Goal: Task Accomplishment & Management: Manage account settings

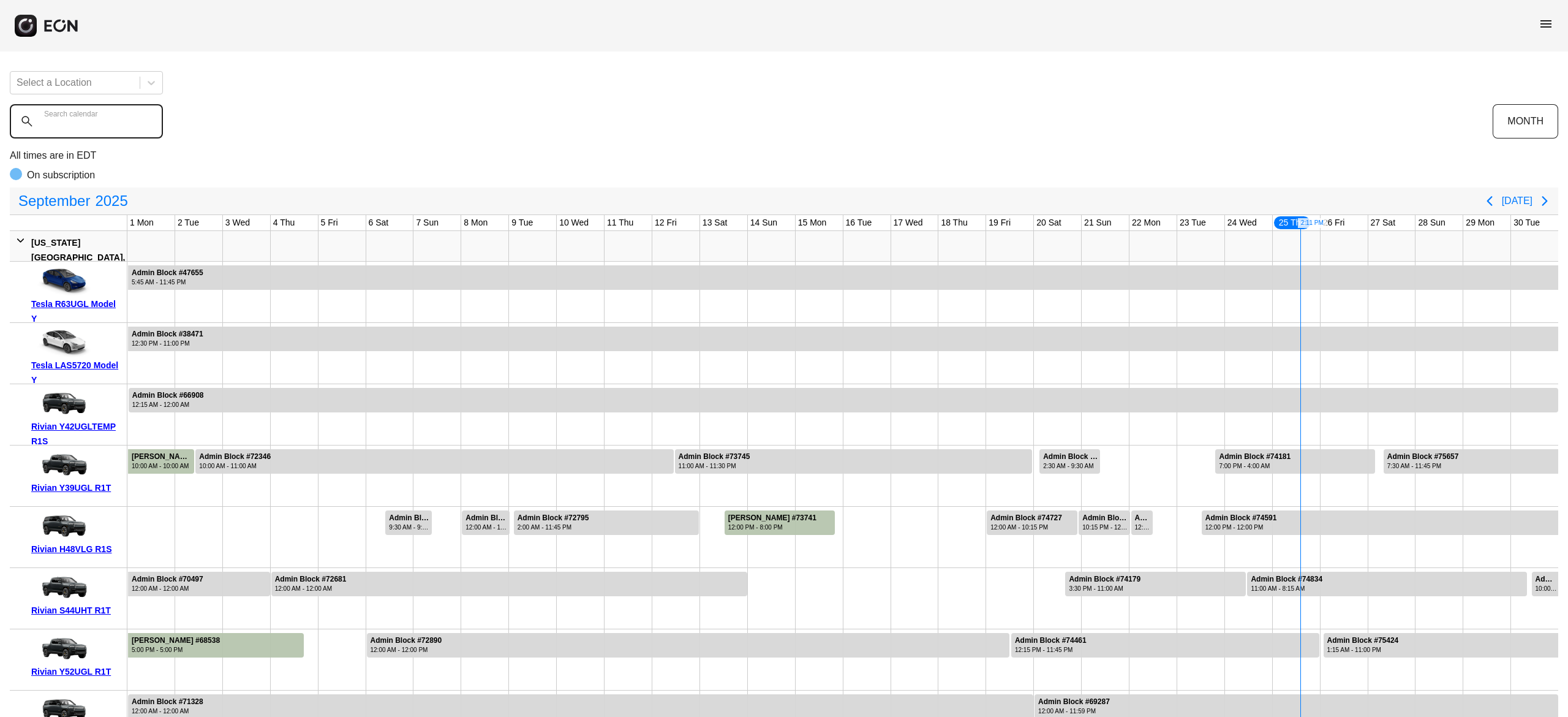
click at [122, 118] on calendar "Search calendar" at bounding box center [86, 121] width 153 height 34
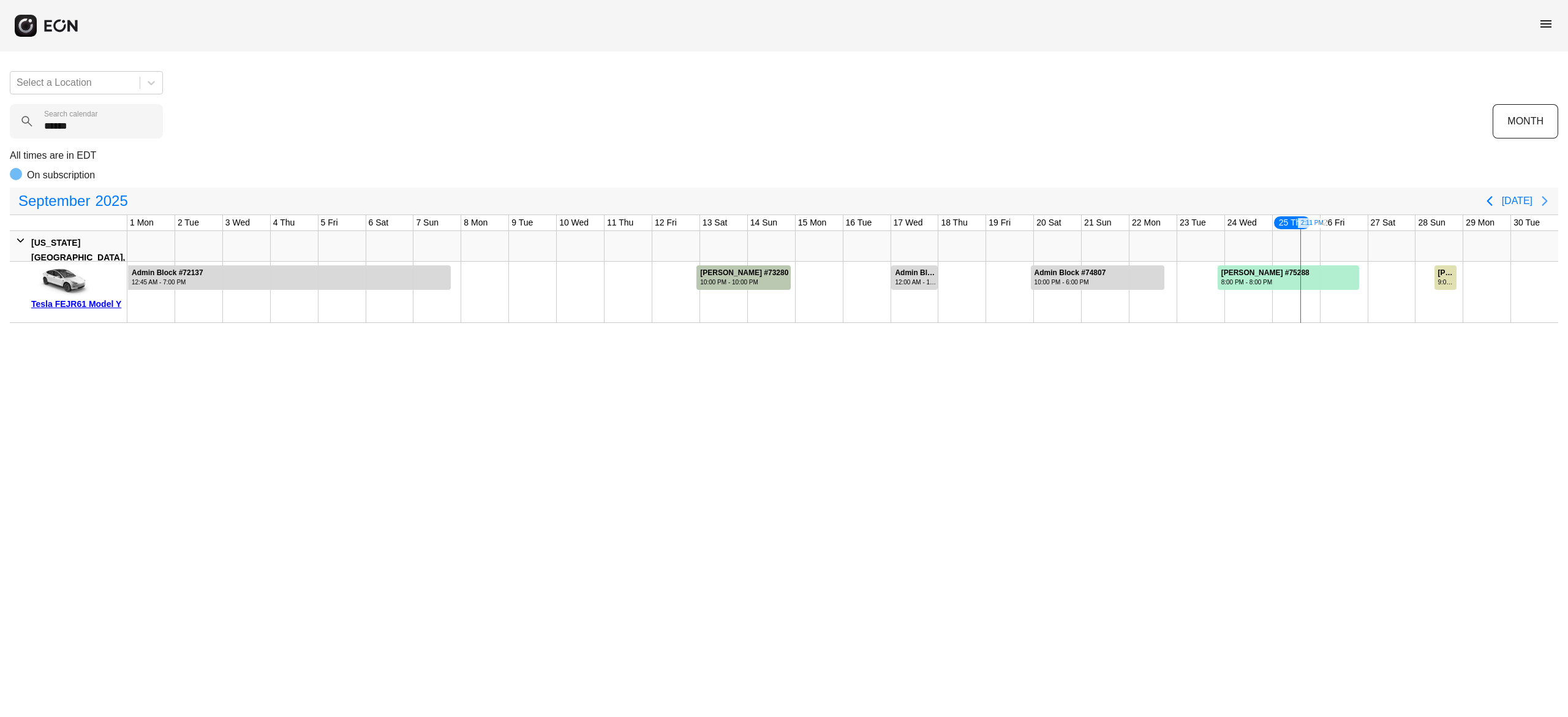
click at [1542, 200] on icon "Next page" at bounding box center [1545, 201] width 14 height 14
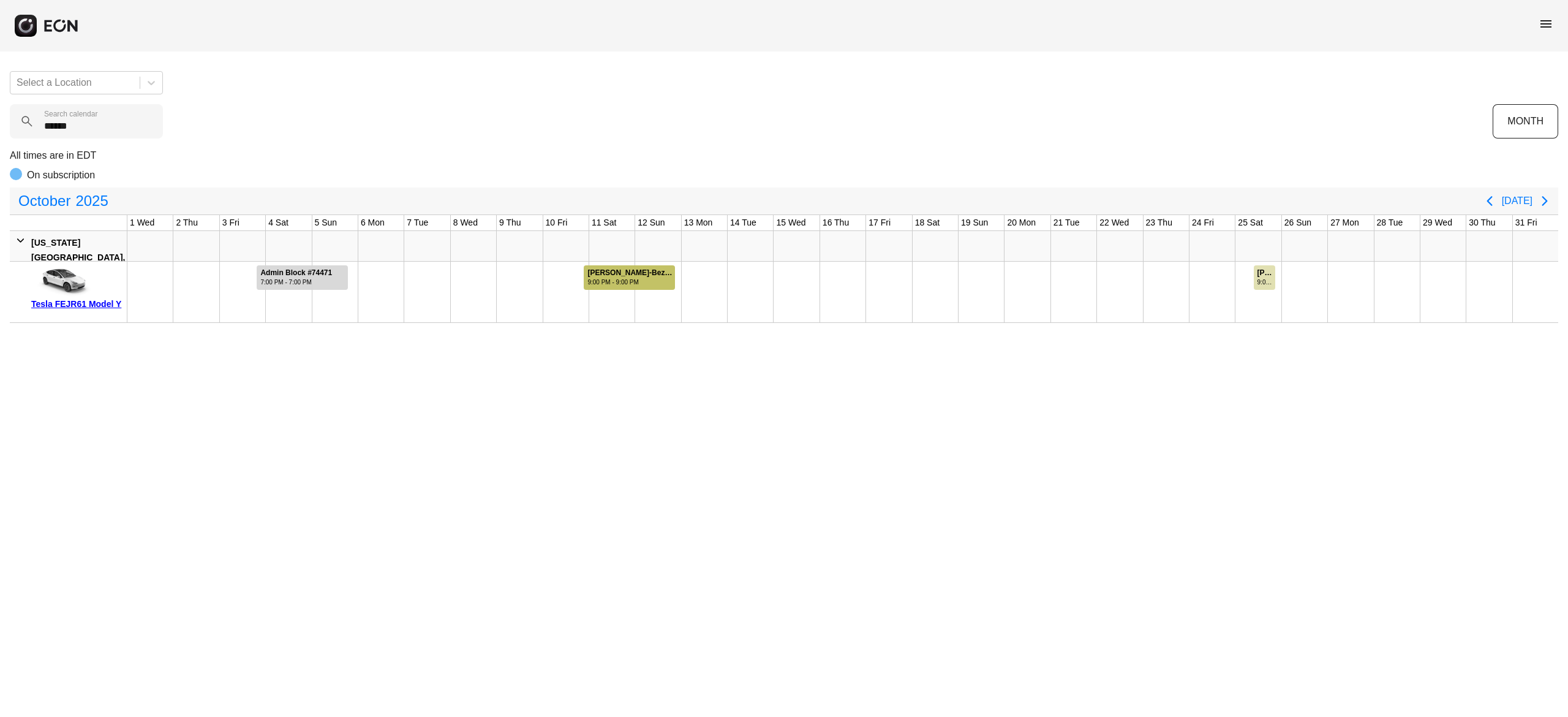
click at [620, 286] on div "9:00 PM - 9:00 PM" at bounding box center [630, 282] width 86 height 9
click at [108, 128] on calendar "******" at bounding box center [86, 121] width 153 height 34
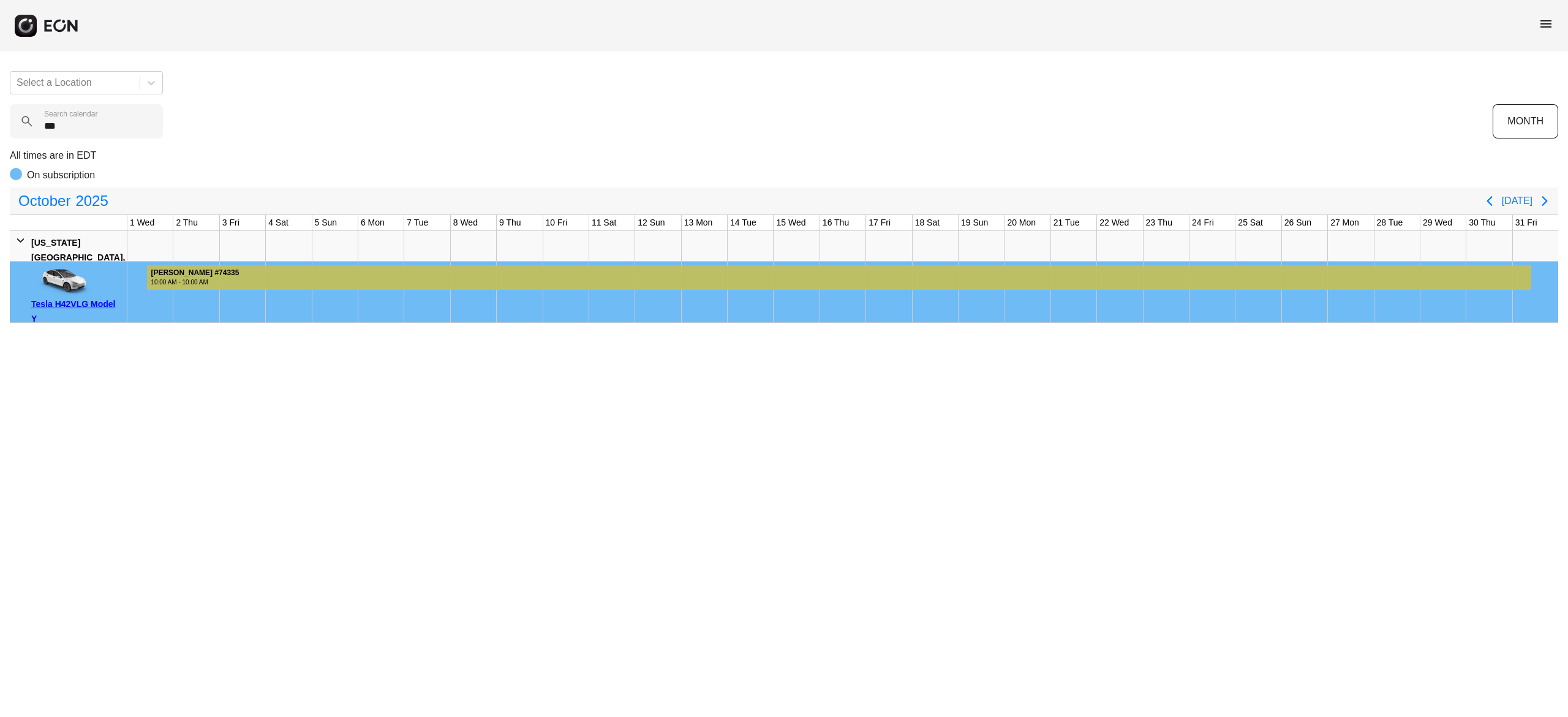
click at [651, 271] on div at bounding box center [839, 277] width 1384 height 24
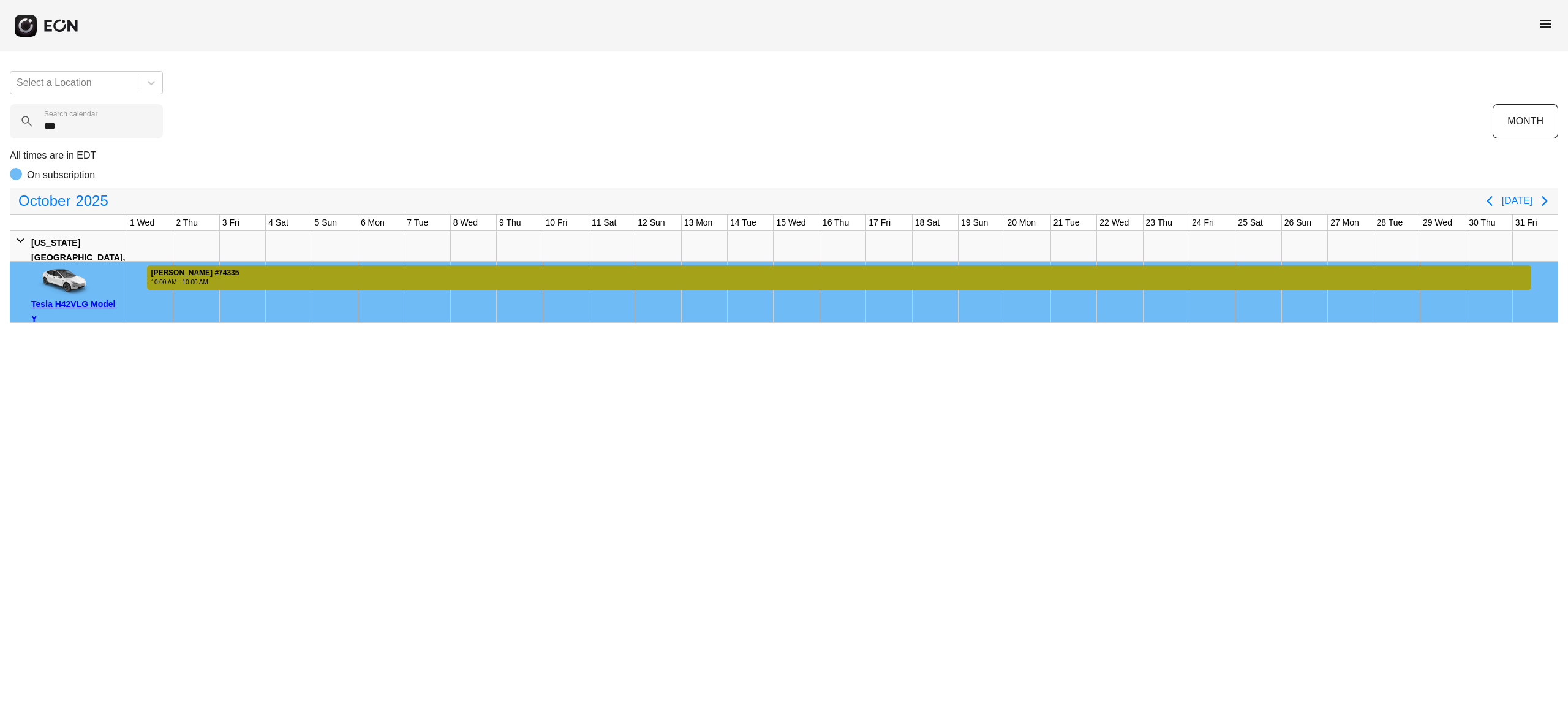
click at [651, 271] on div at bounding box center [839, 277] width 1384 height 24
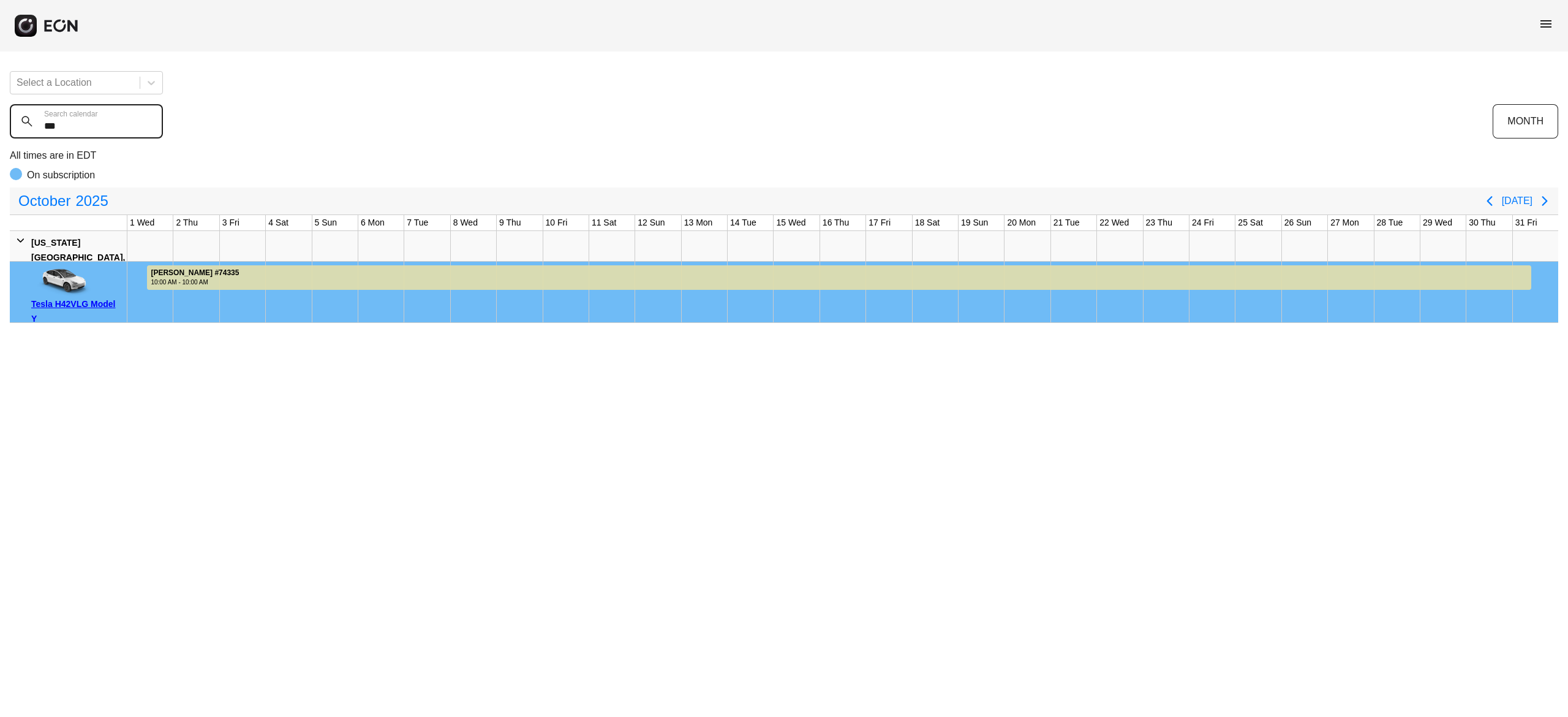
click at [105, 126] on calendar "***" at bounding box center [86, 121] width 153 height 34
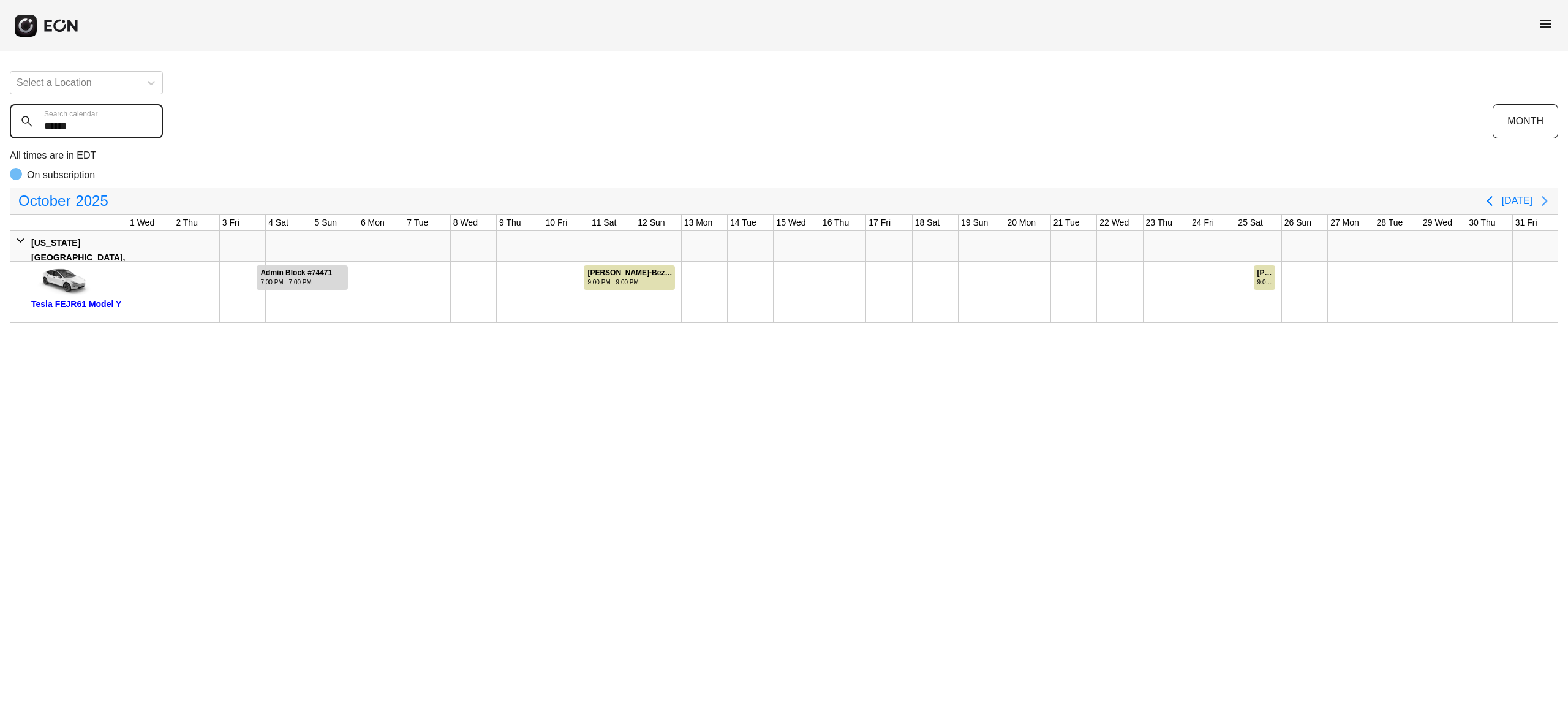
type calendar "******"
click at [1540, 203] on icon "Next page" at bounding box center [1545, 201] width 14 height 14
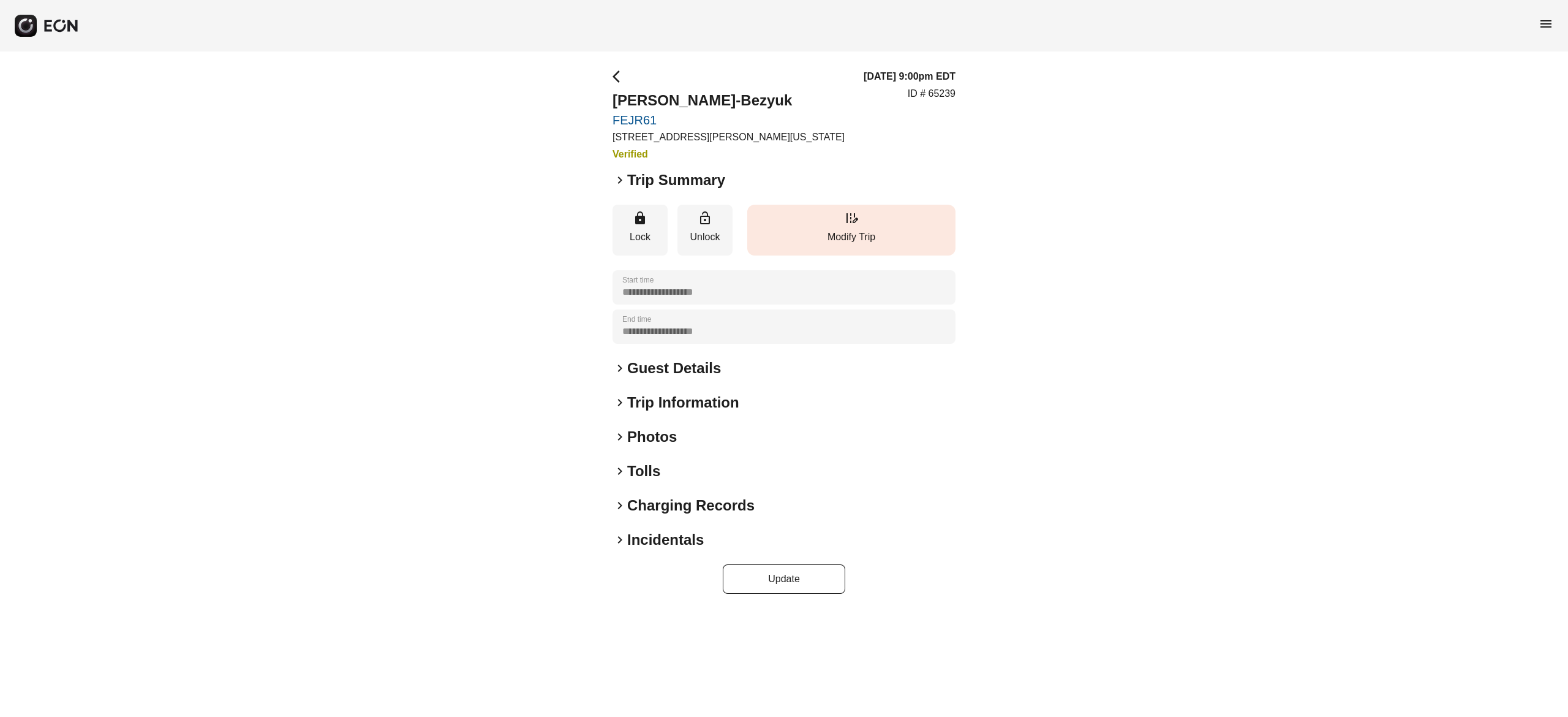
click at [856, 217] on span "edit_road" at bounding box center [851, 218] width 14 height 14
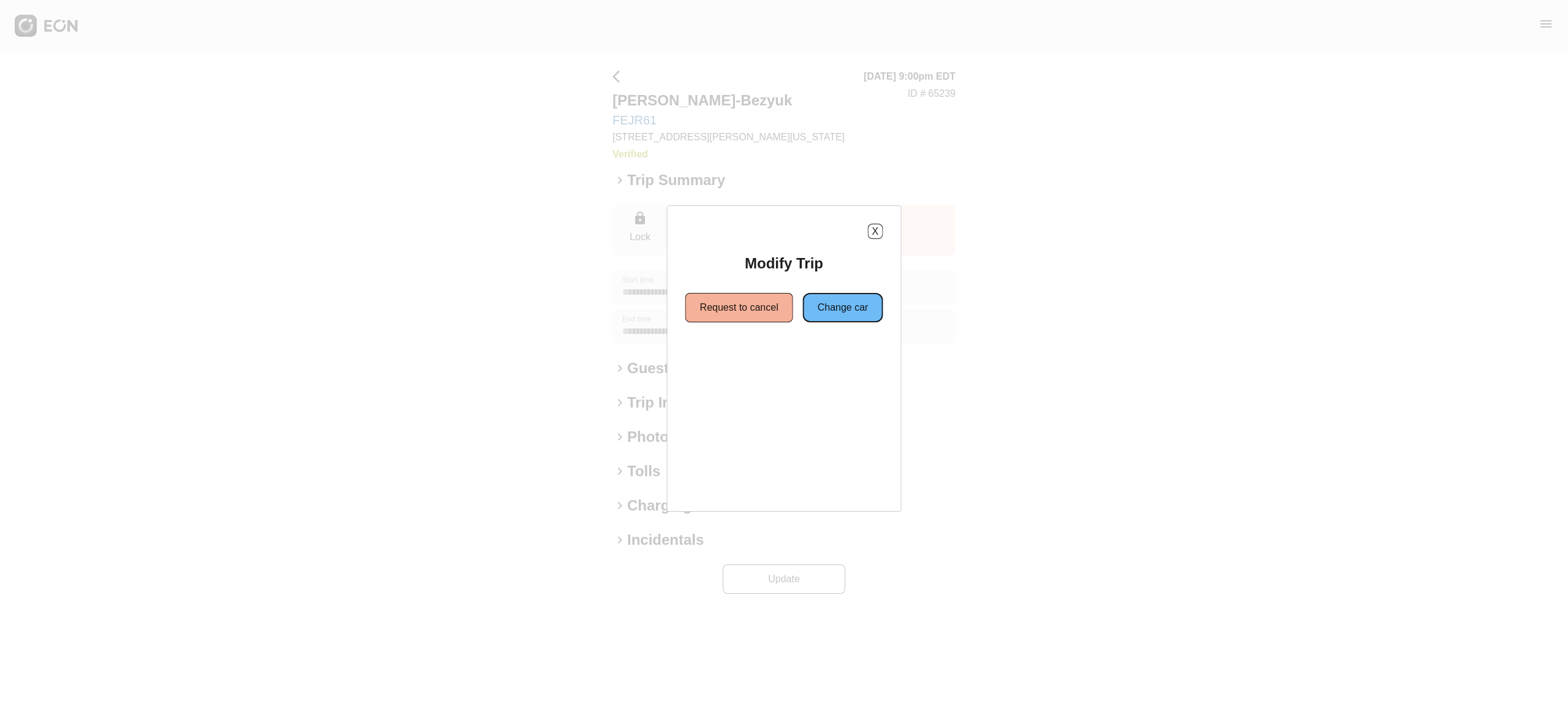
click at [834, 315] on button "Change car" at bounding box center [843, 307] width 80 height 30
click at [736, 359] on button "Same location" at bounding box center [728, 352] width 91 height 30
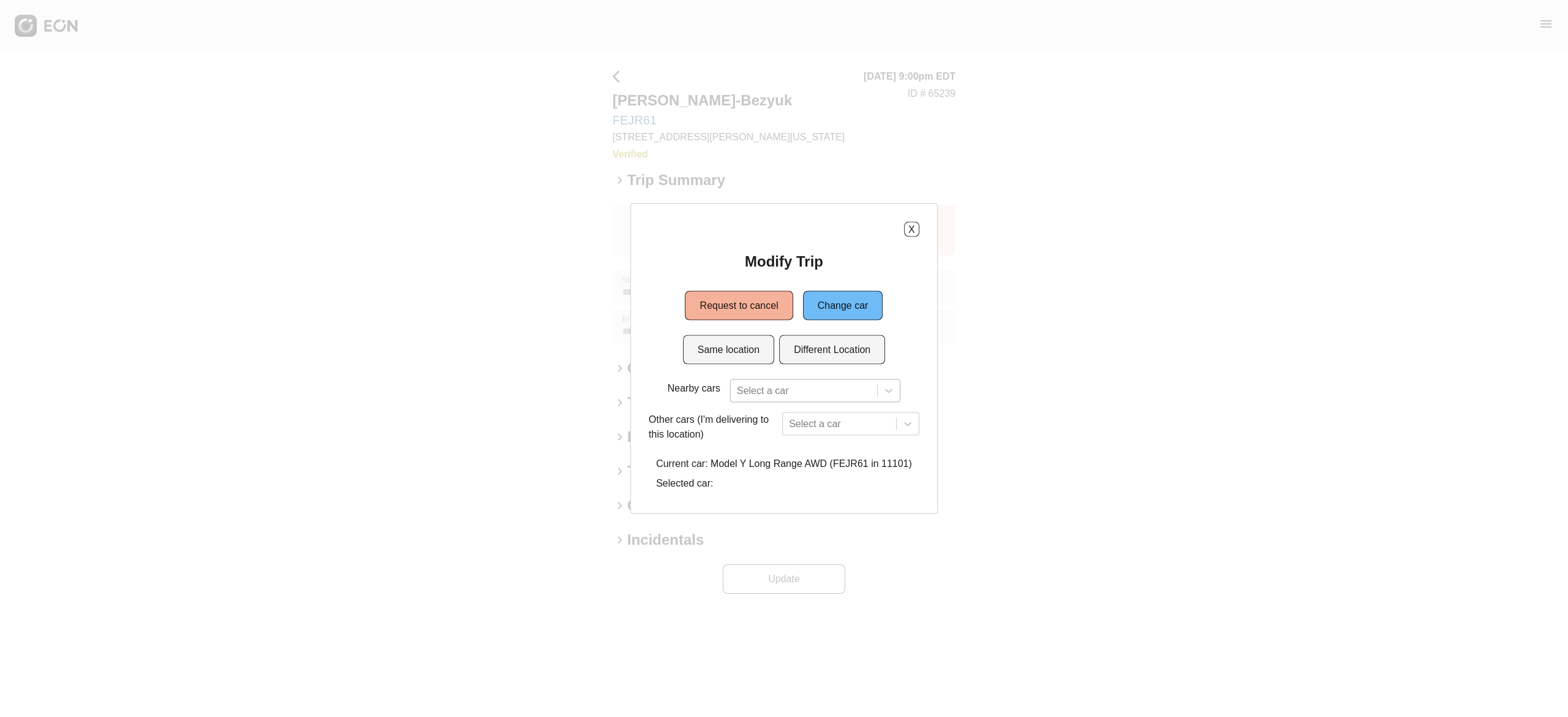
click at [812, 394] on div "Select a car" at bounding box center [815, 390] width 170 height 23
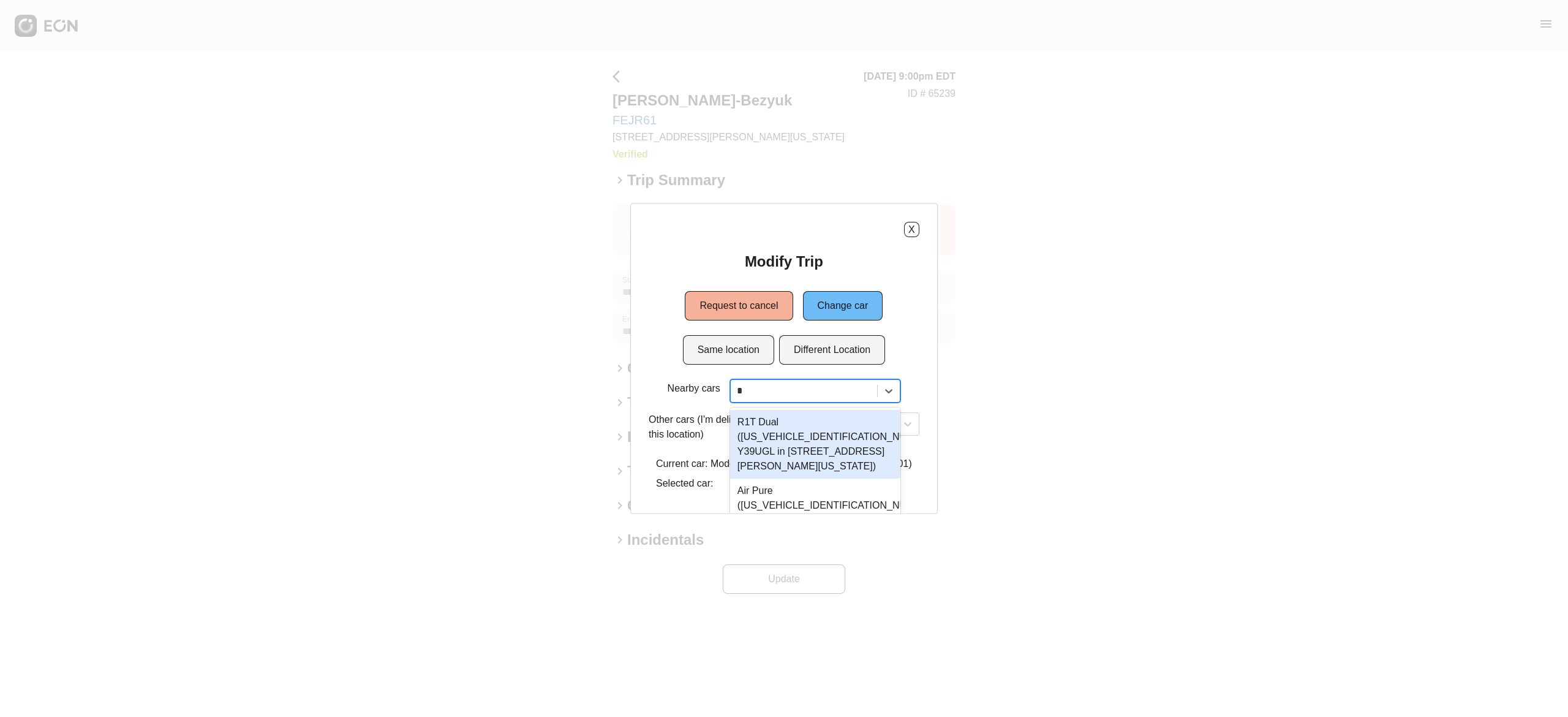
scroll to position [78, 0]
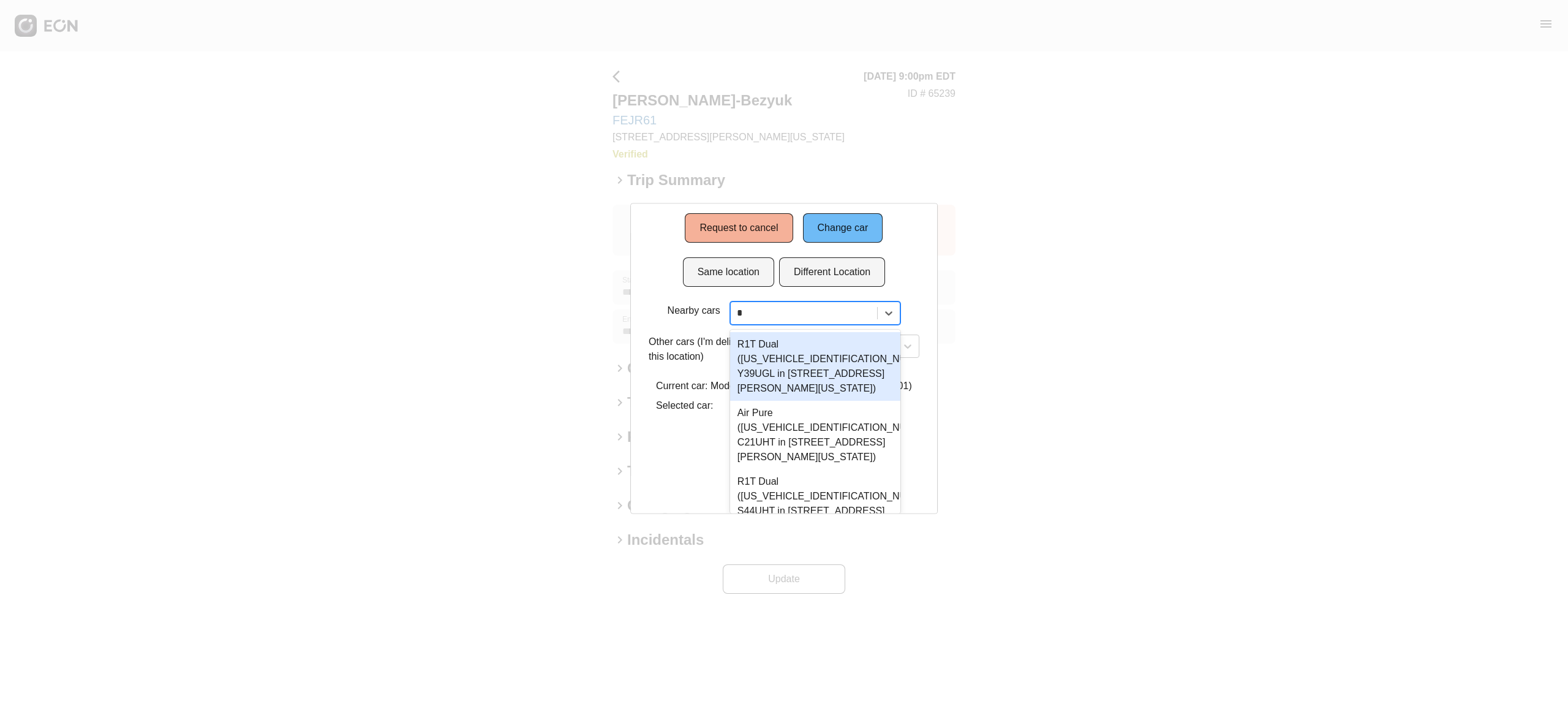
type input "**"
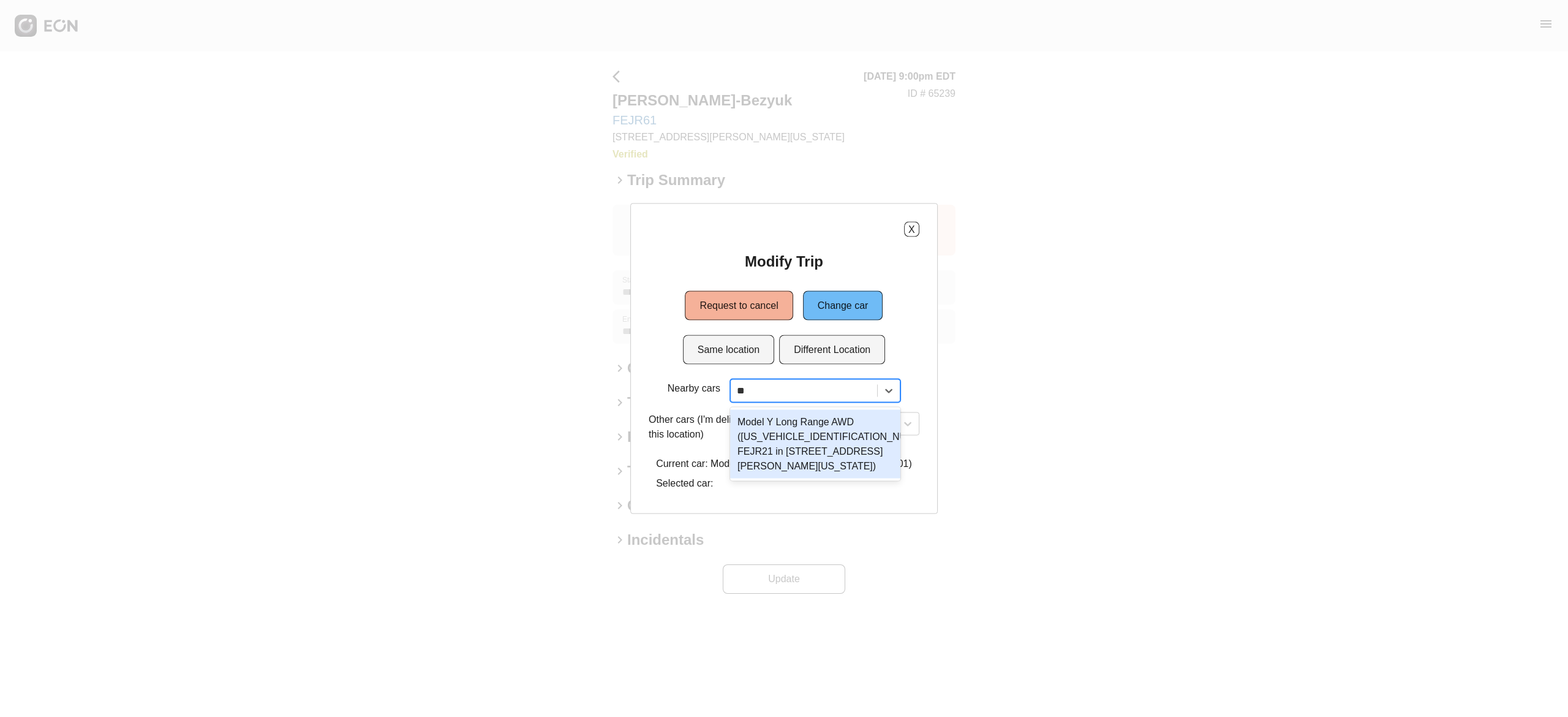
click at [847, 437] on div "Model Y Long Range AWD (7SAYGDEEXNF481302 FEJR21 in 45-50 Davis St, New York Ci…" at bounding box center [815, 444] width 170 height 68
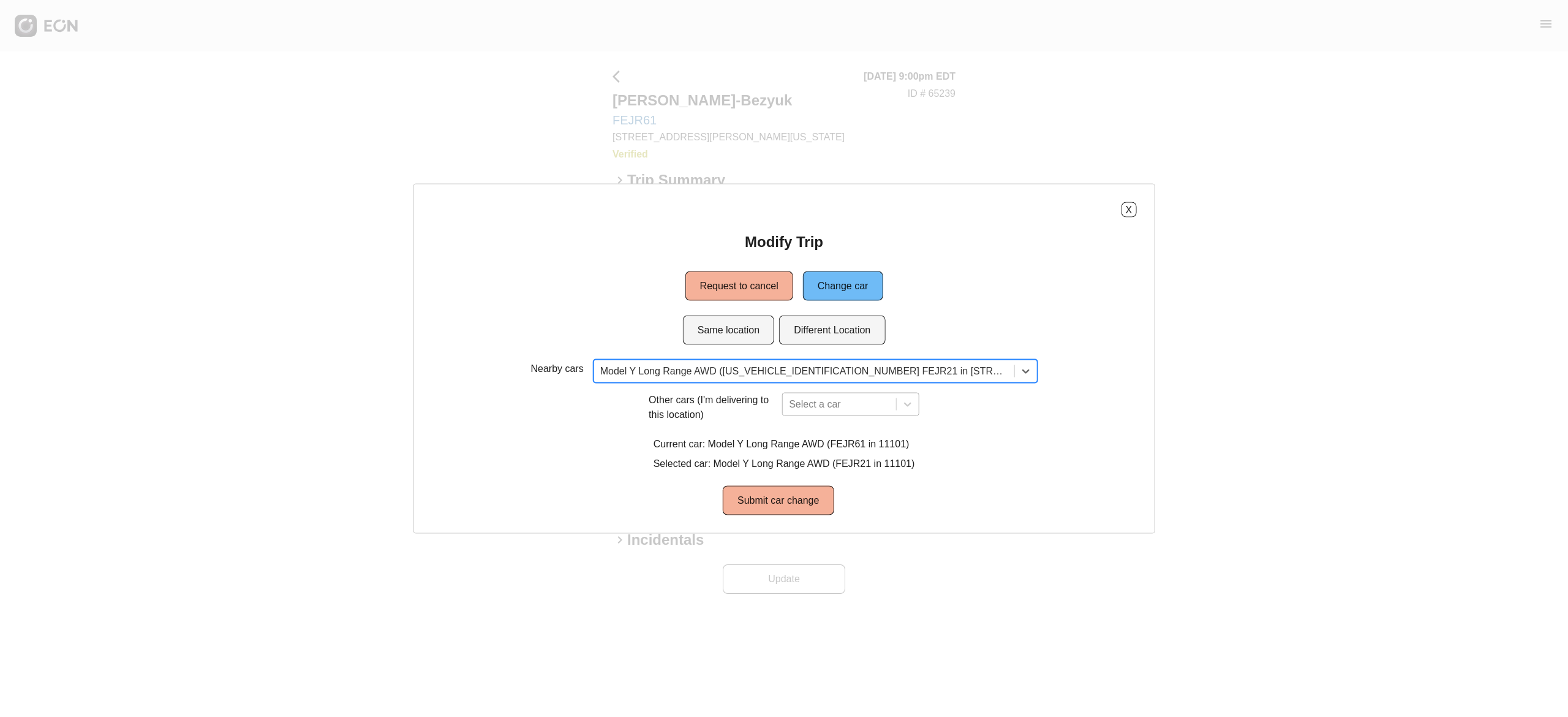
click at [856, 412] on div "Select a car" at bounding box center [851, 404] width 138 height 23
click at [985, 386] on div "Nearby cars Model Y Long Range AWD (7SAYGDEEXNF481302 FEJR21 in 45-50 Davis St,…" at bounding box center [784, 437] width 705 height 155
click at [819, 487] on button "Submit car change" at bounding box center [778, 500] width 111 height 30
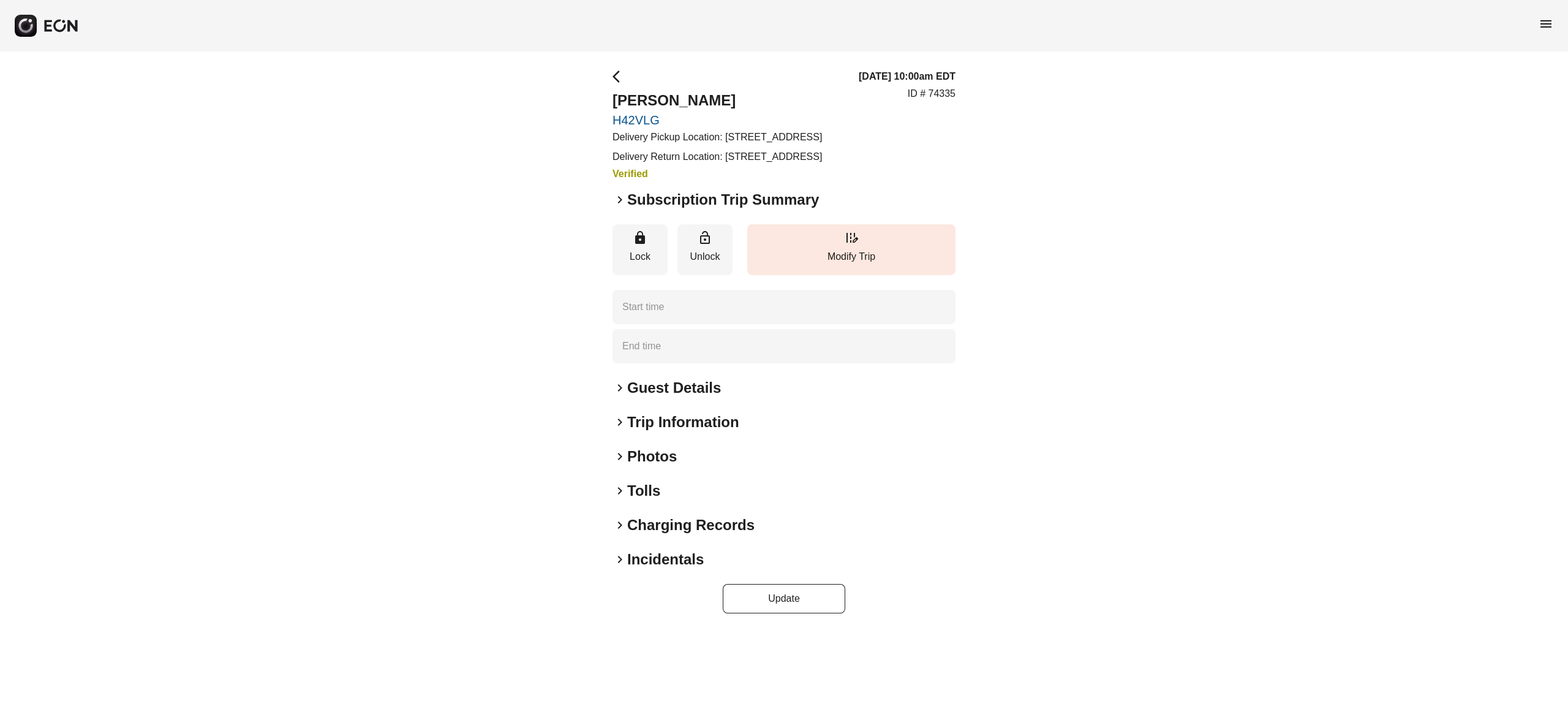
type time "**********"
click at [854, 245] on span "edit_road" at bounding box center [851, 238] width 14 height 14
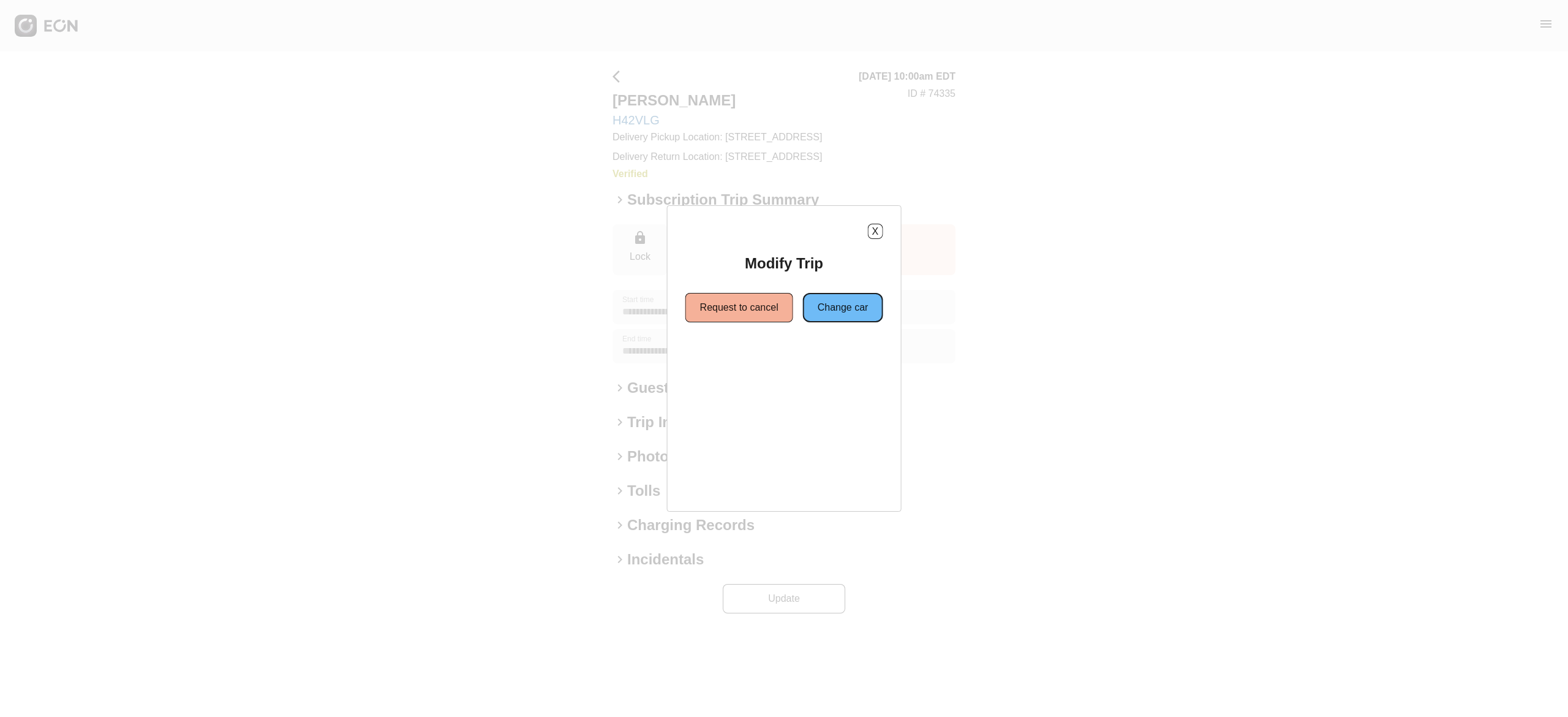
click at [838, 317] on button "Change car" at bounding box center [843, 307] width 80 height 30
click at [716, 359] on button "Same location" at bounding box center [728, 352] width 91 height 30
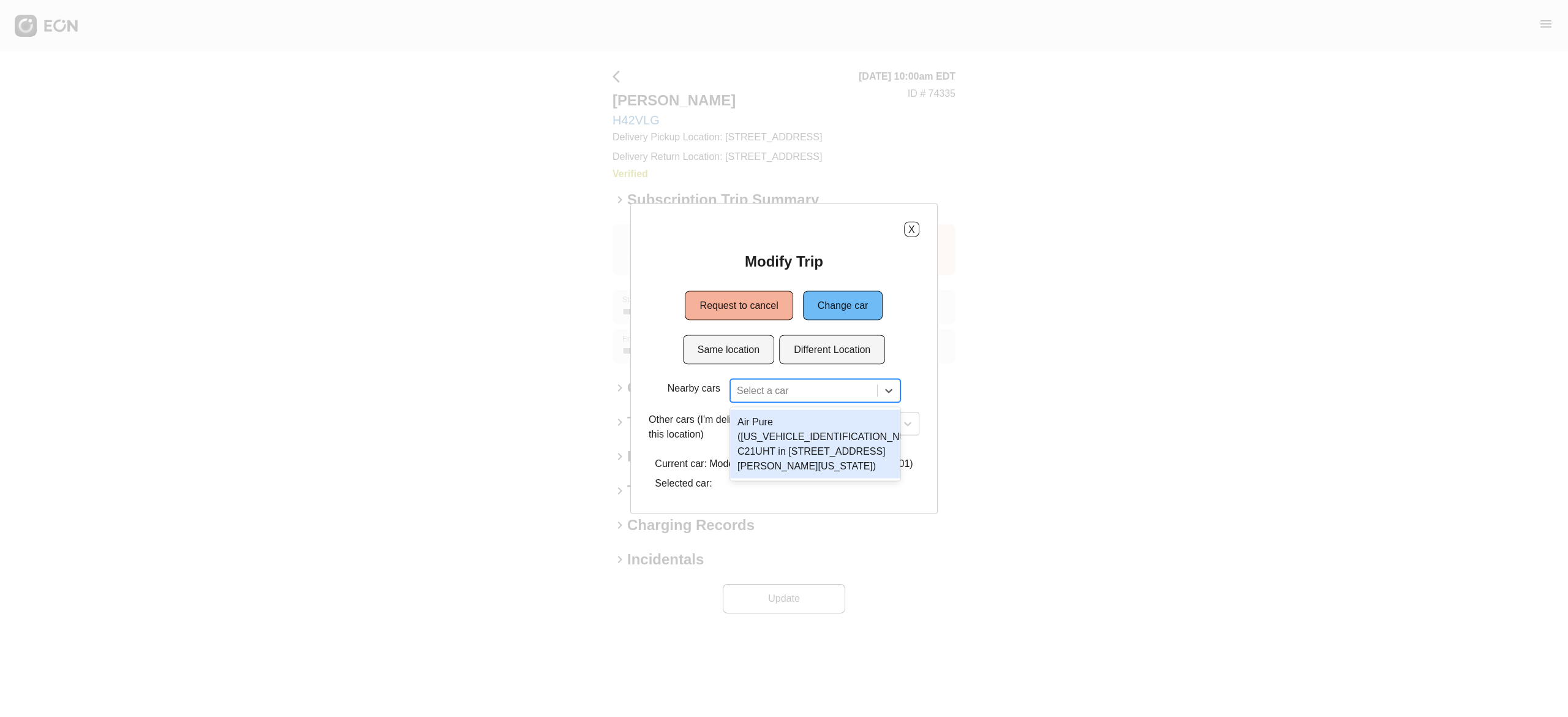
click at [777, 391] on div at bounding box center [804, 391] width 134 height 17
type input "*"
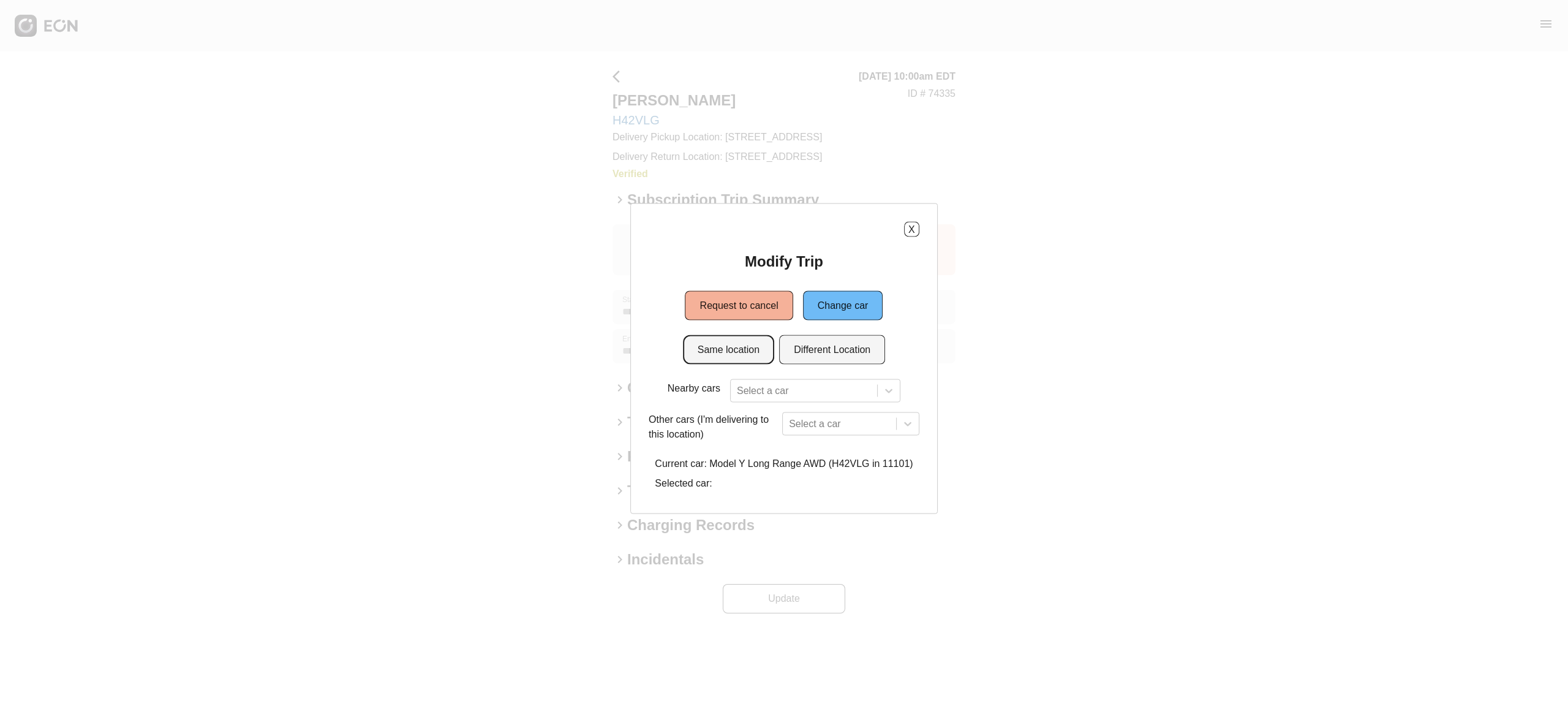
click at [721, 343] on button "Same location" at bounding box center [728, 350] width 91 height 30
click at [913, 227] on button "X" at bounding box center [911, 229] width 15 height 15
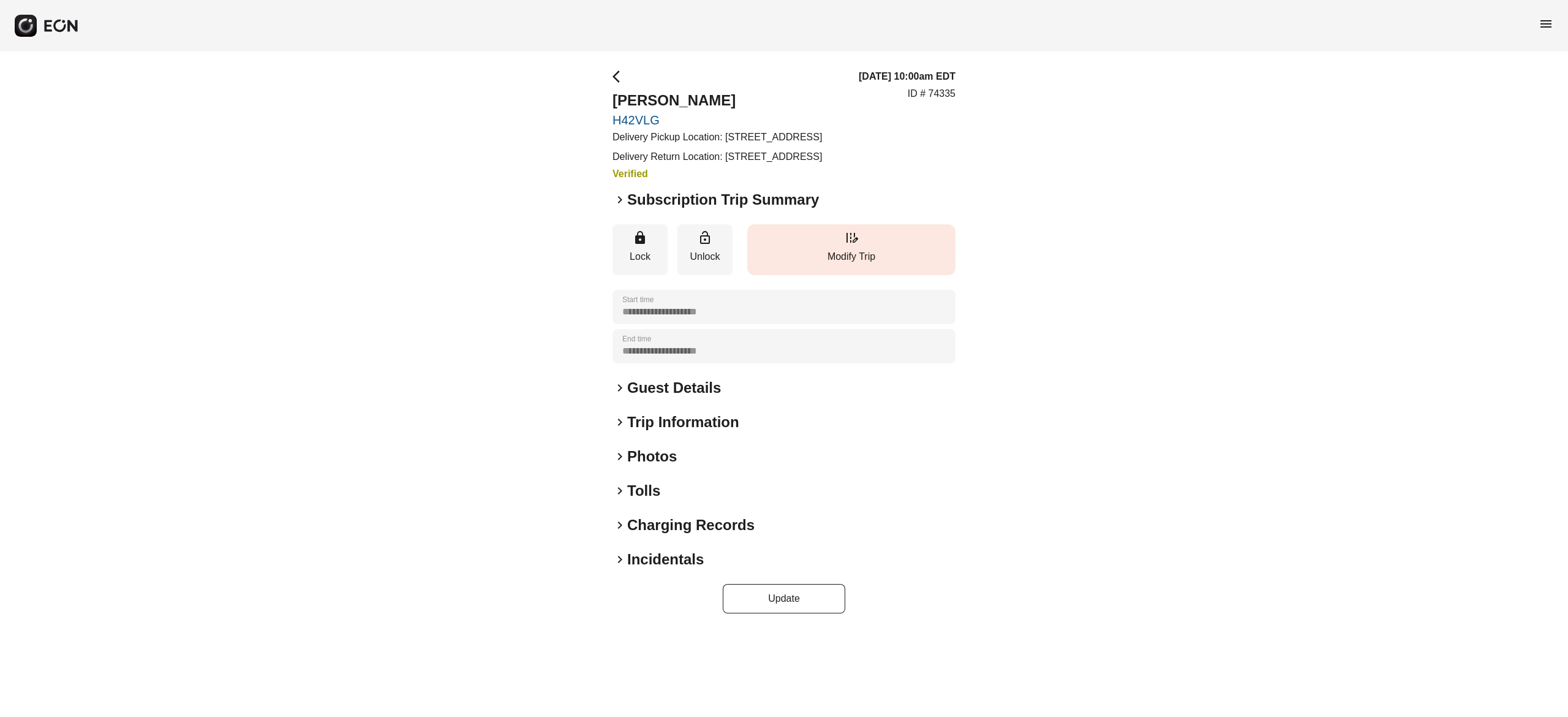
click at [890, 264] on p "Modify Trip" at bounding box center [851, 257] width 196 height 14
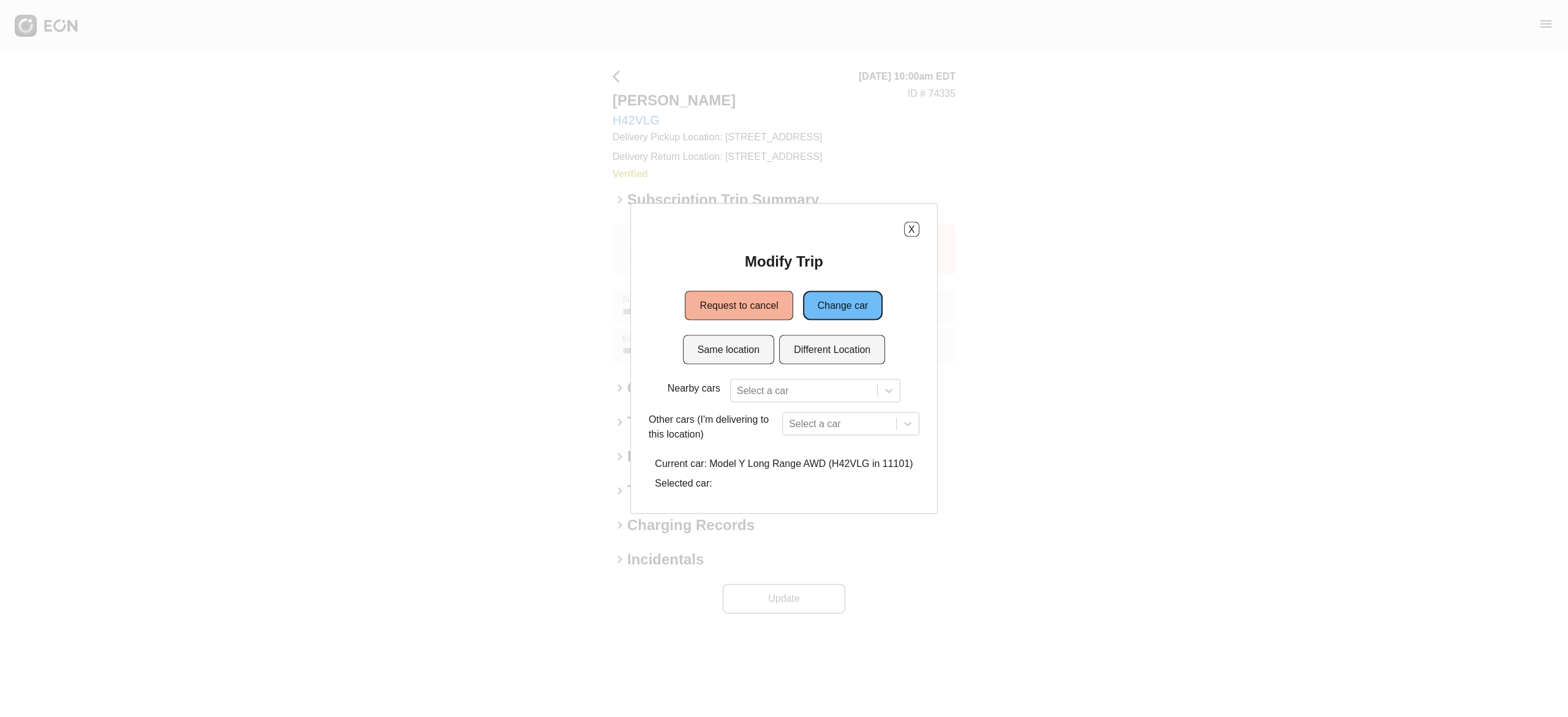
click at [853, 309] on button "Change car" at bounding box center [843, 305] width 80 height 30
click at [741, 347] on button "Same location" at bounding box center [728, 350] width 91 height 30
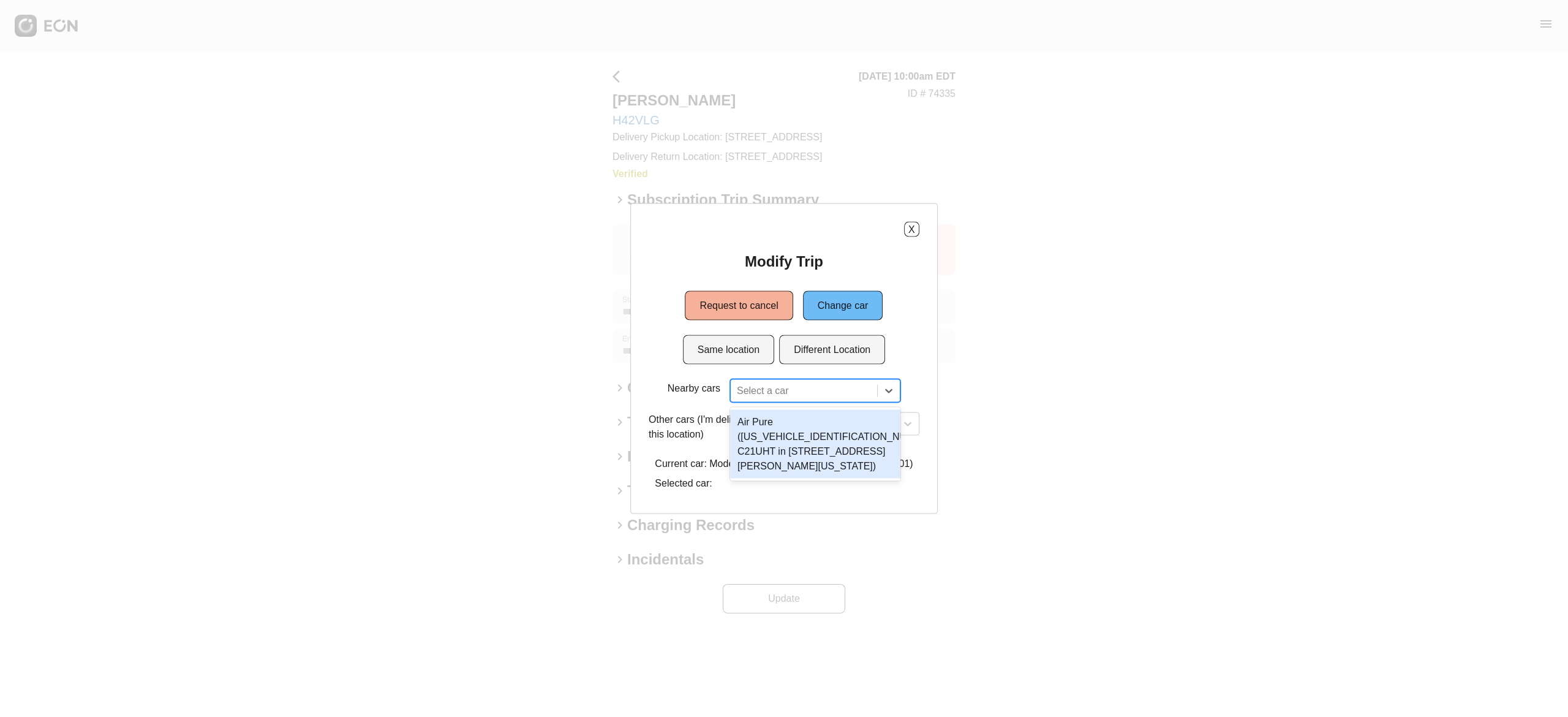
click at [789, 401] on div "Select a car" at bounding box center [804, 391] width 146 height 22
type input "*"
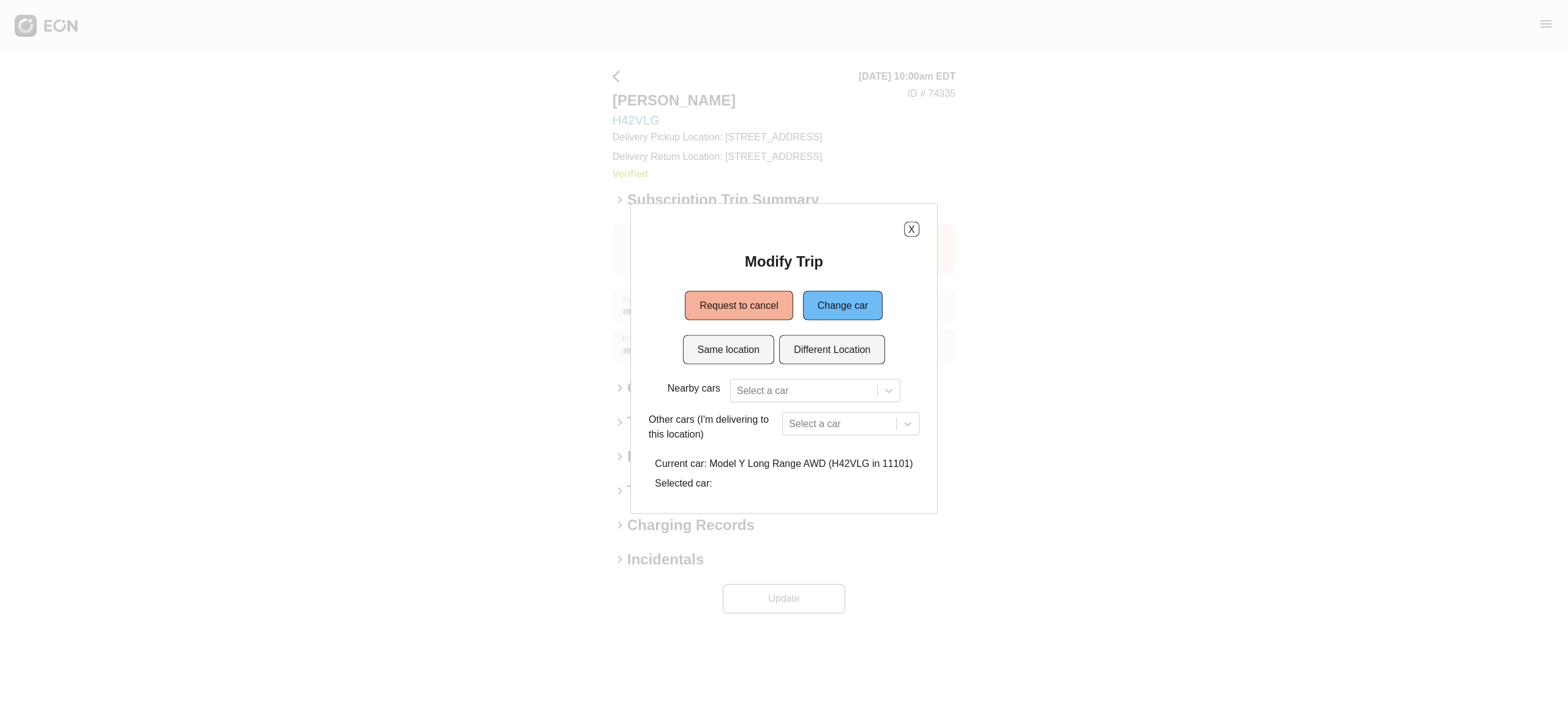
click at [922, 308] on div "X Modify Trip Request to cancel Change car Same location Different Location Nea…" at bounding box center [784, 359] width 307 height 311
click at [909, 230] on button "X" at bounding box center [911, 229] width 15 height 15
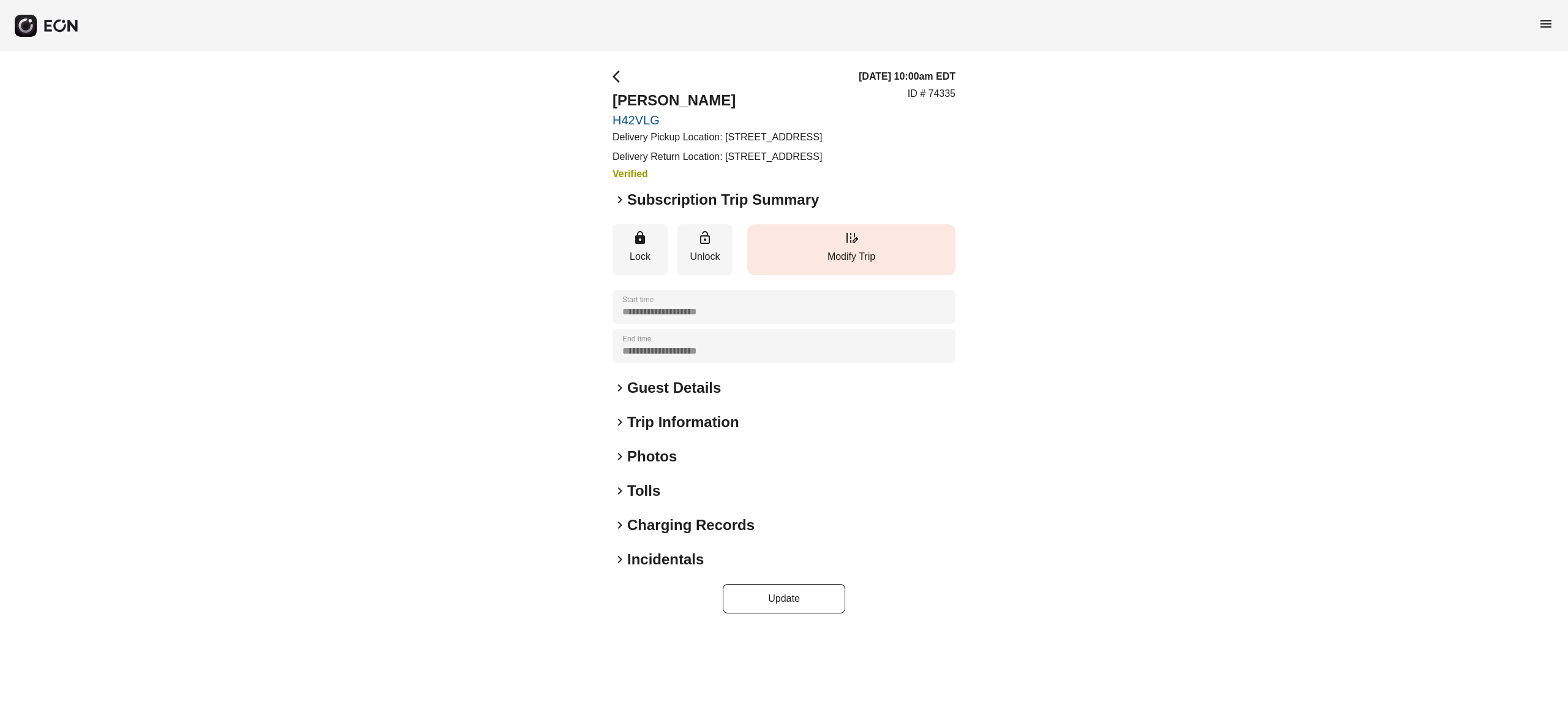
click at [853, 259] on button "edit_road Modify Trip" at bounding box center [851, 250] width 208 height 51
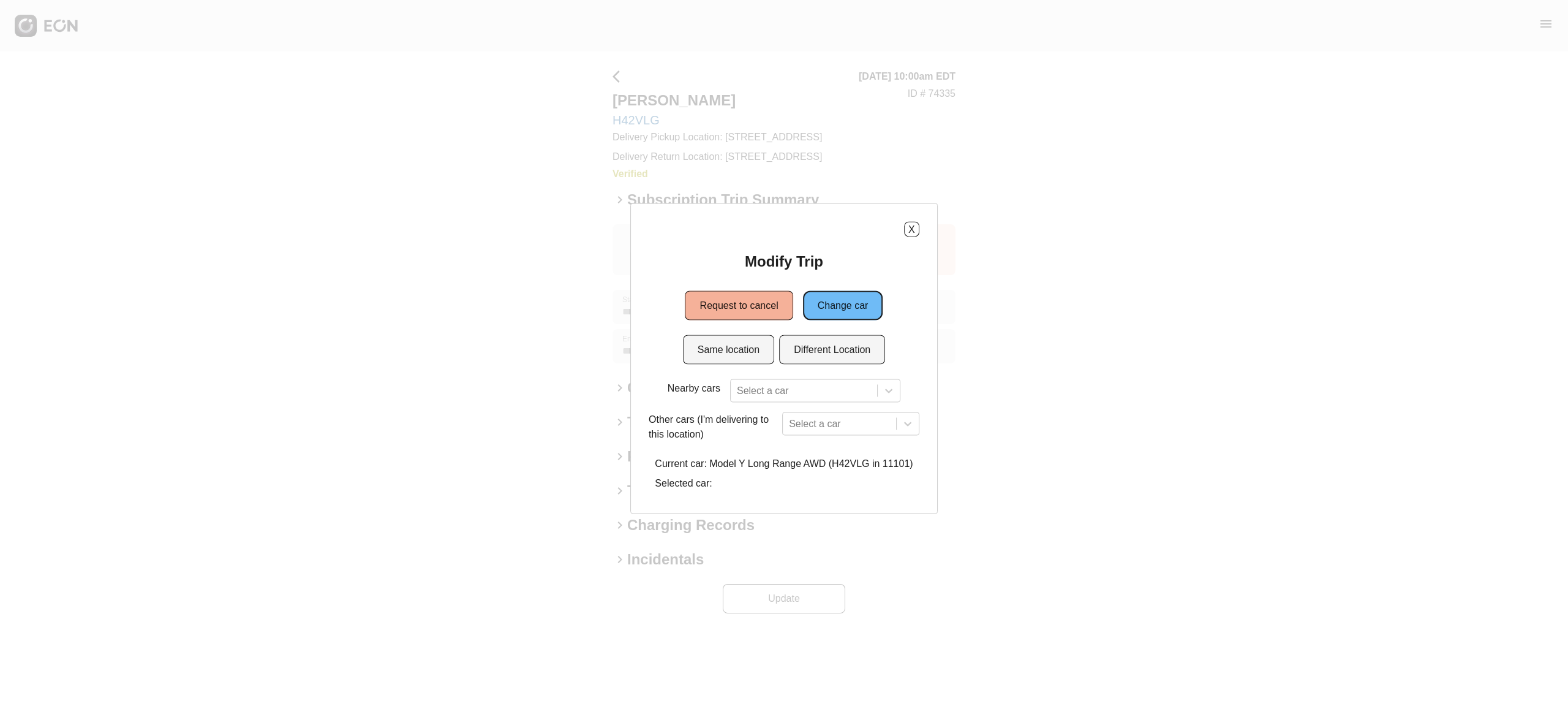
click at [831, 309] on button "Change car" at bounding box center [843, 305] width 80 height 30
click at [907, 232] on button "X" at bounding box center [911, 229] width 15 height 15
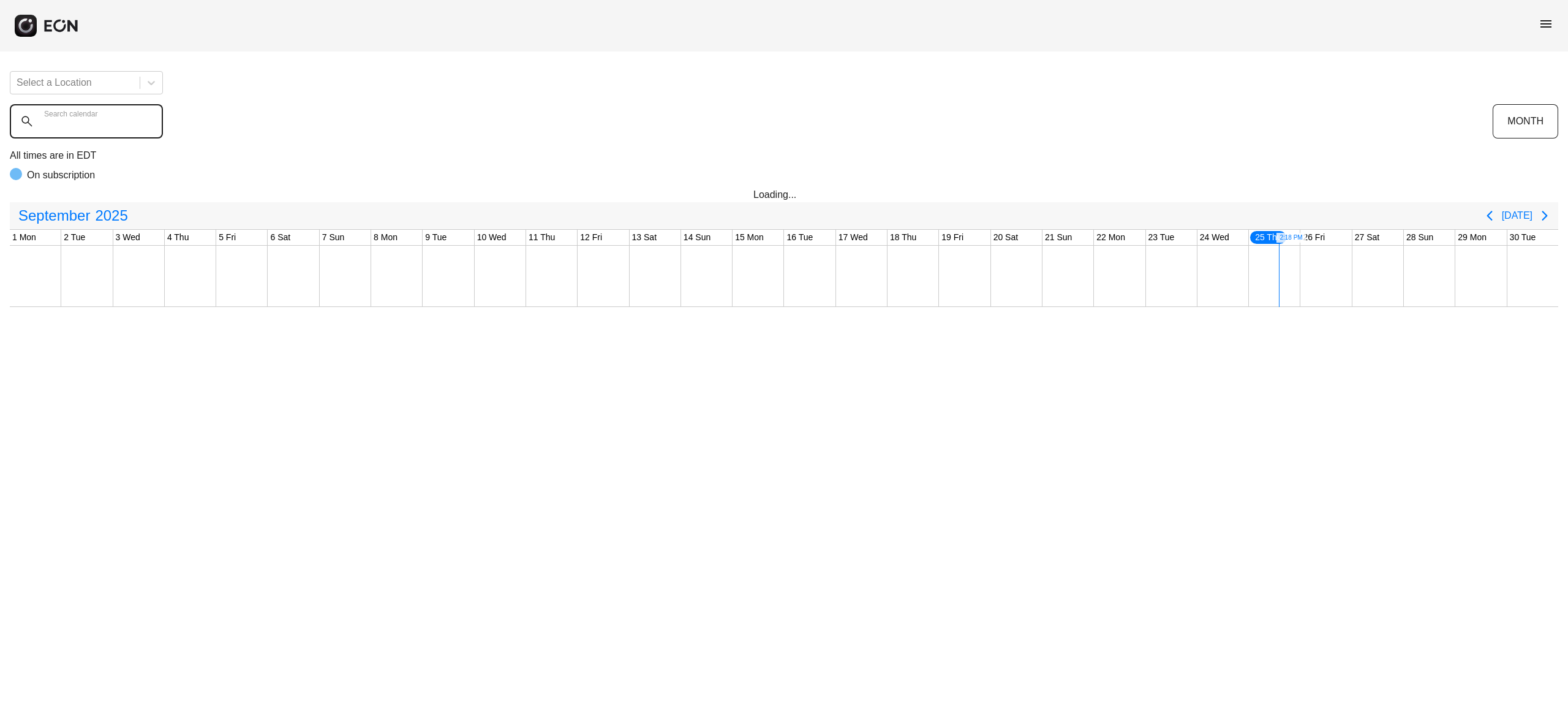
click at [120, 129] on calendar "Search calendar" at bounding box center [86, 121] width 153 height 34
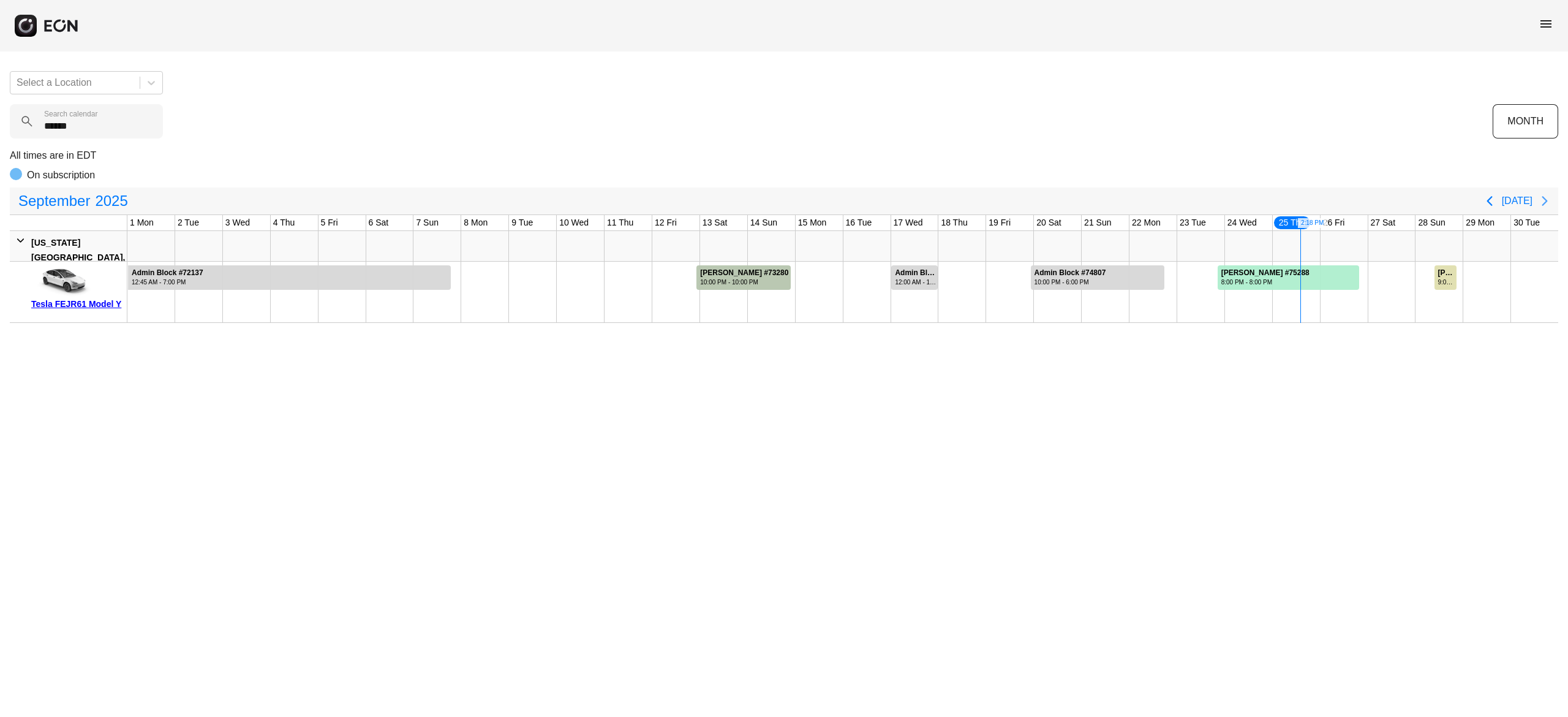
click at [1547, 203] on icon "Next page" at bounding box center [1545, 201] width 14 height 14
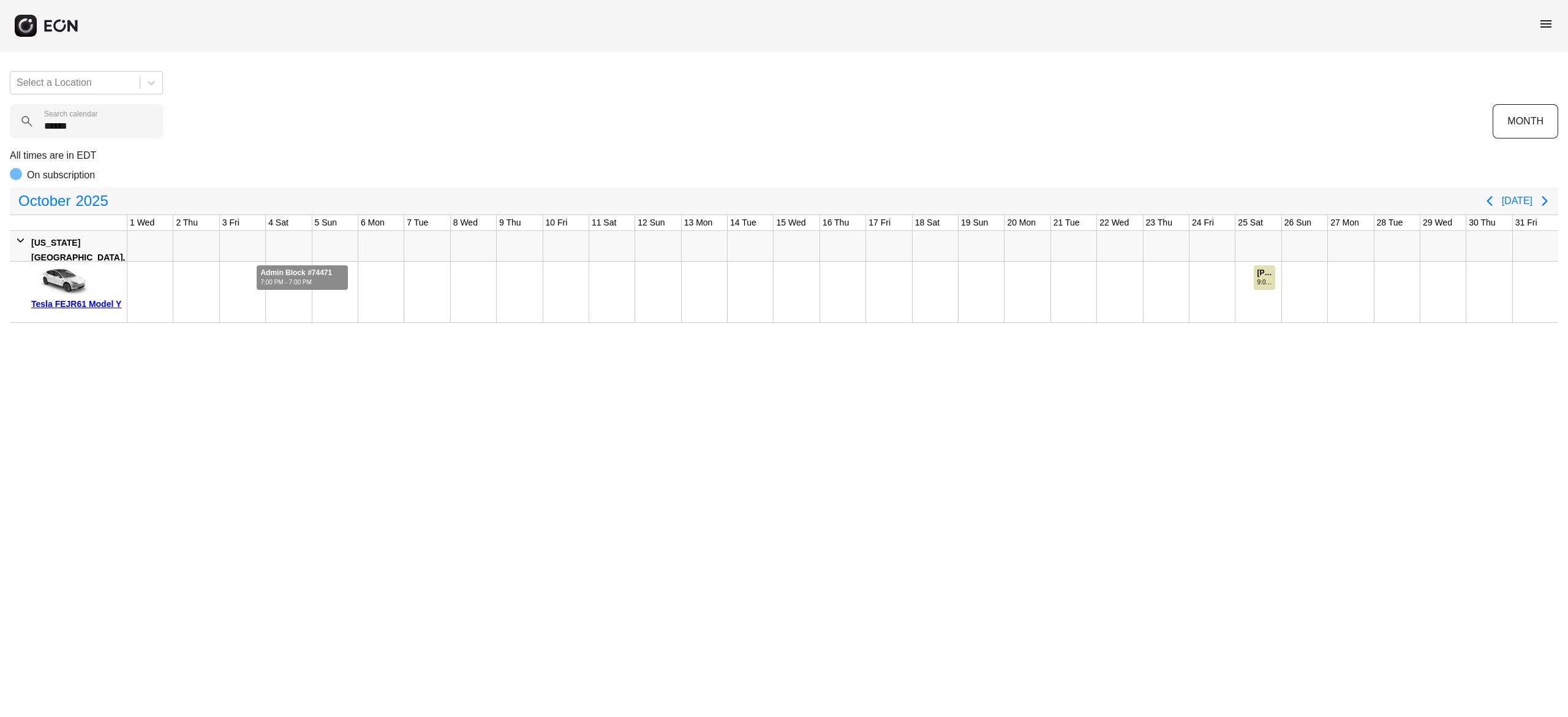
click at [299, 280] on div "7:00 PM - 7:00 PM" at bounding box center [296, 282] width 72 height 9
click at [1264, 282] on div "9:00 AM - 9:00 PM" at bounding box center [1266, 282] width 17 height 9
click at [99, 135] on calendar "******" at bounding box center [86, 121] width 153 height 34
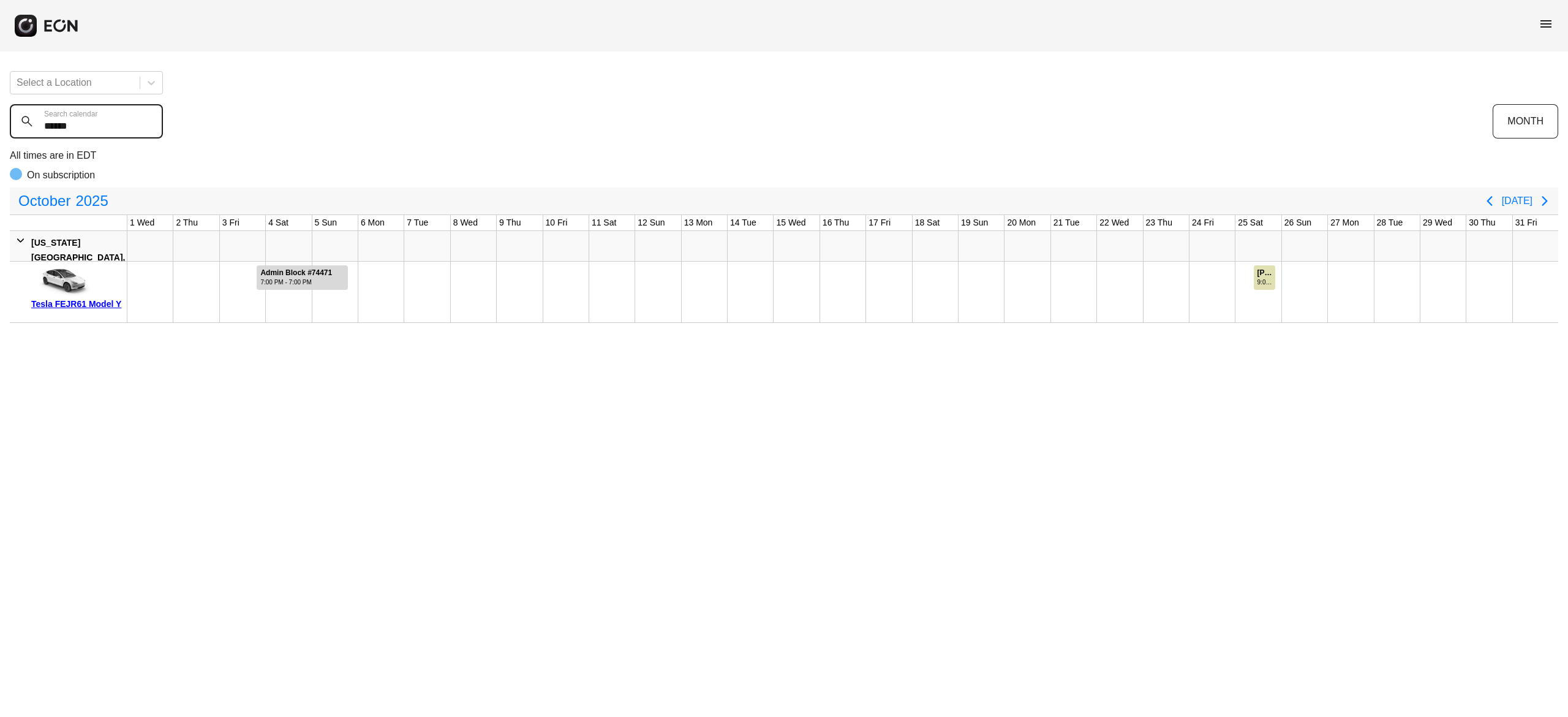
click at [99, 134] on calendar "******" at bounding box center [86, 121] width 153 height 34
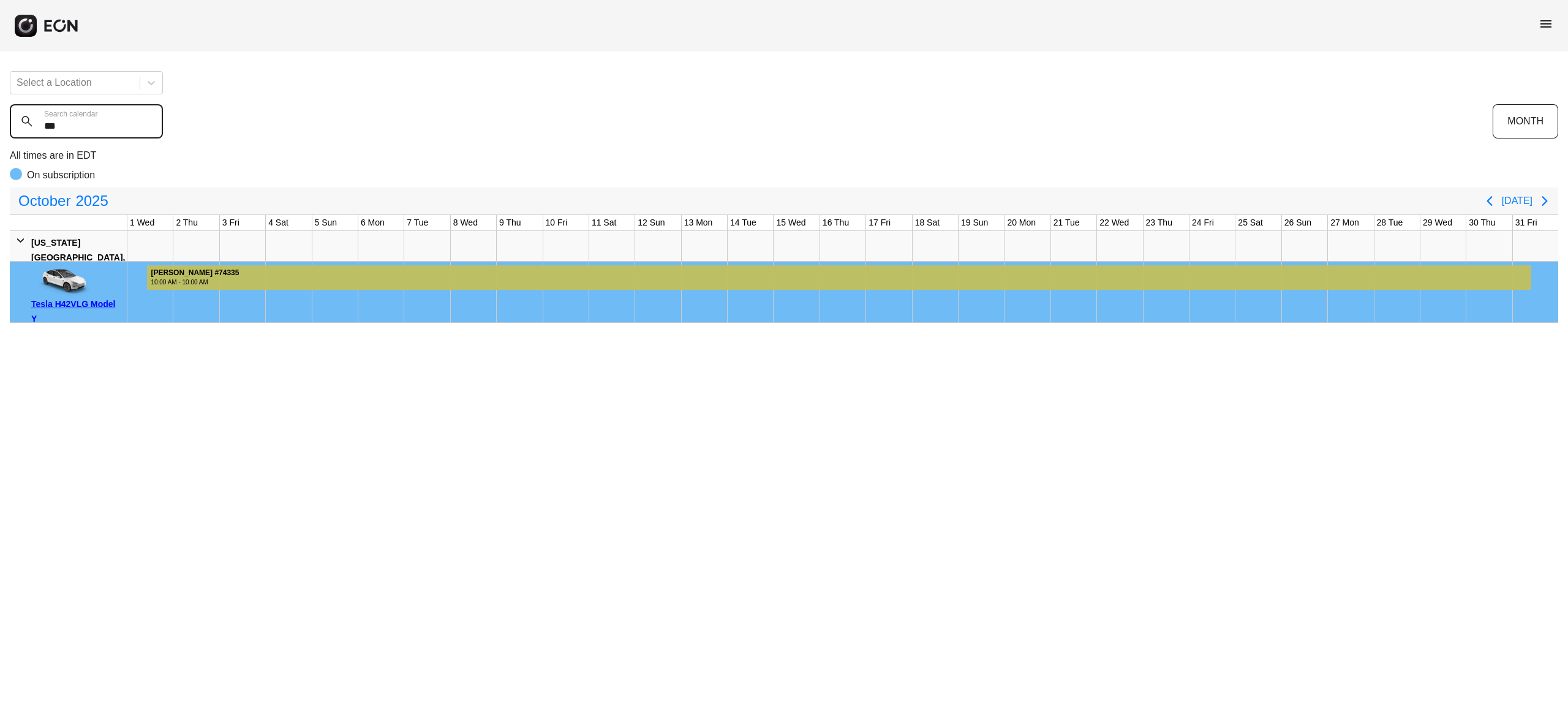
type calendar "***"
click at [762, 271] on div at bounding box center [839, 277] width 1384 height 24
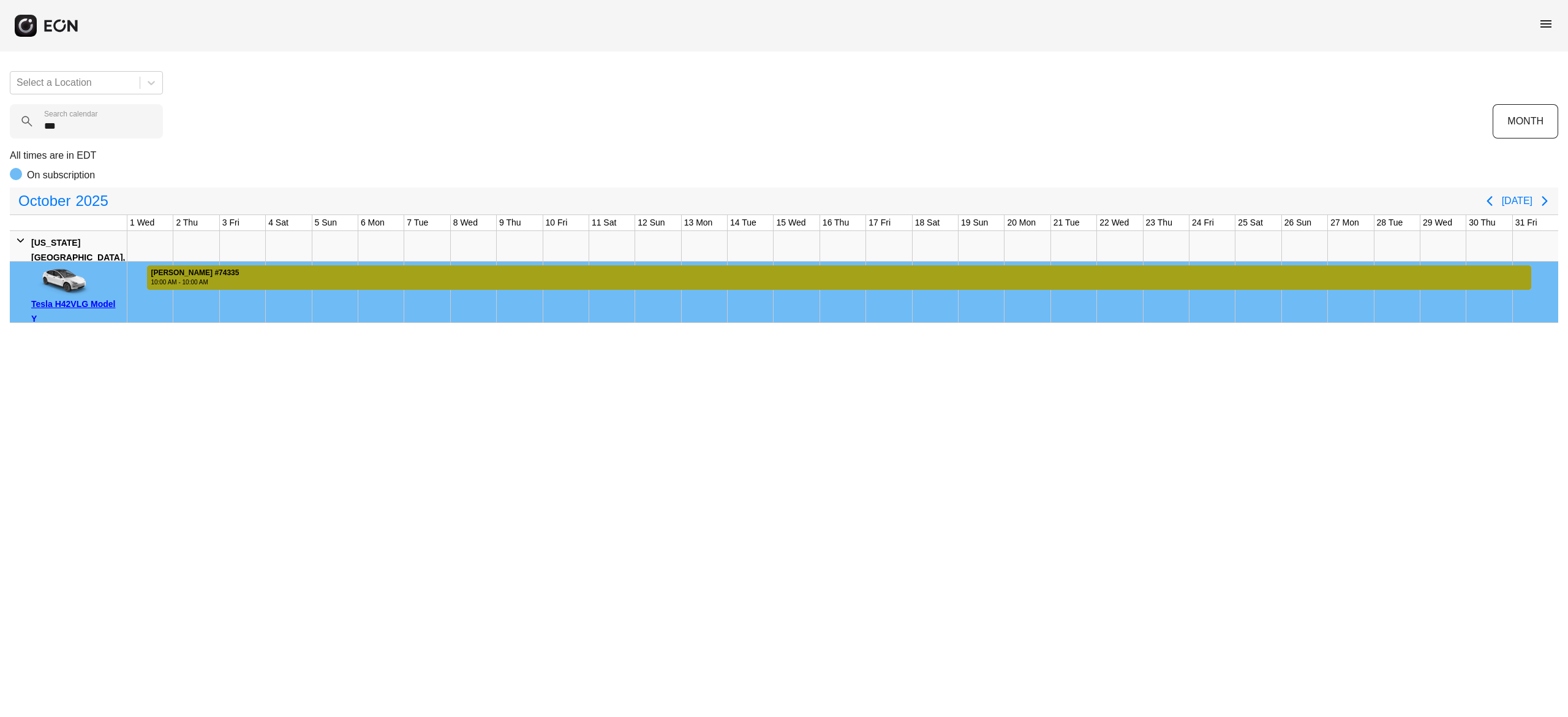
click at [762, 271] on div at bounding box center [839, 277] width 1384 height 24
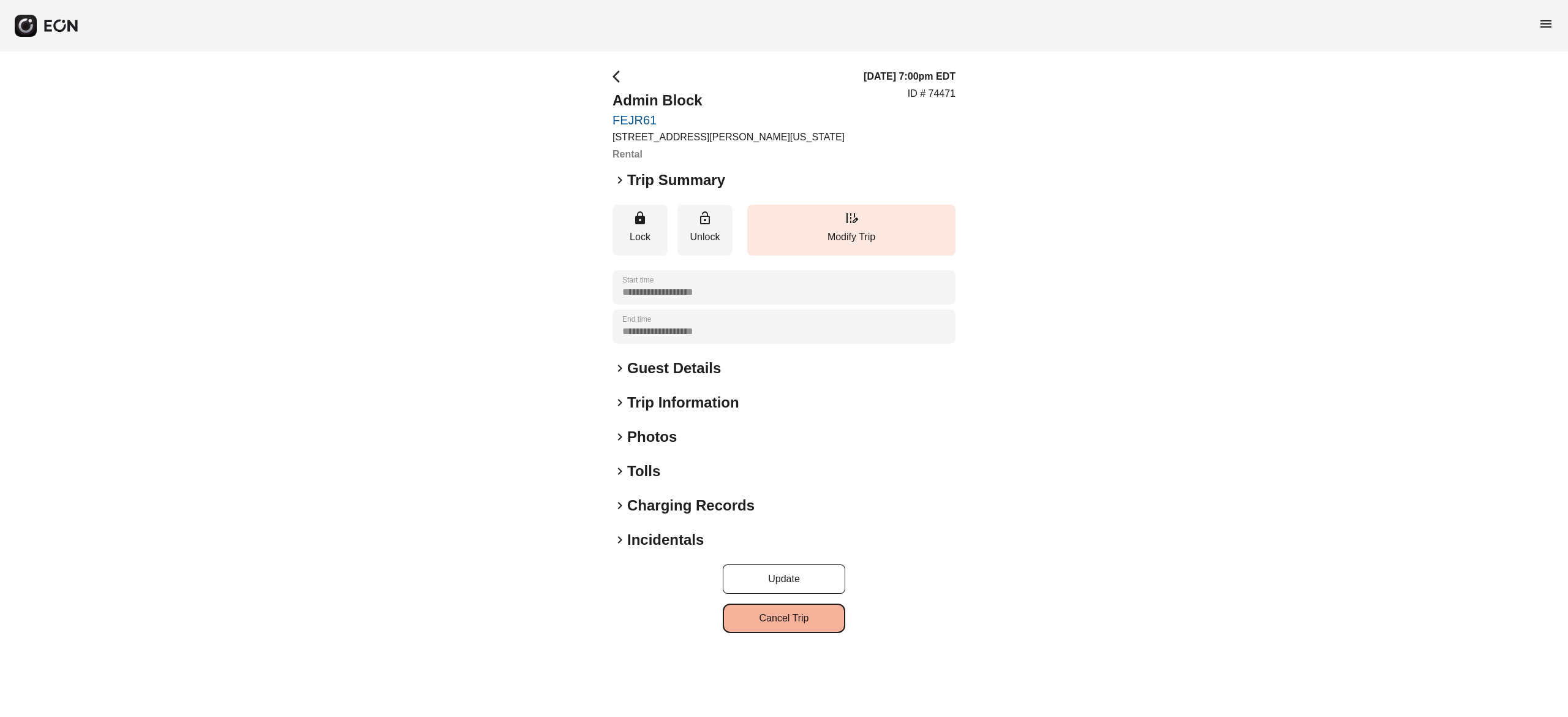
click at [822, 615] on button "Cancel Trip" at bounding box center [784, 618] width 122 height 30
click at [874, 225] on button "edit_road Modify Trip" at bounding box center [851, 230] width 208 height 51
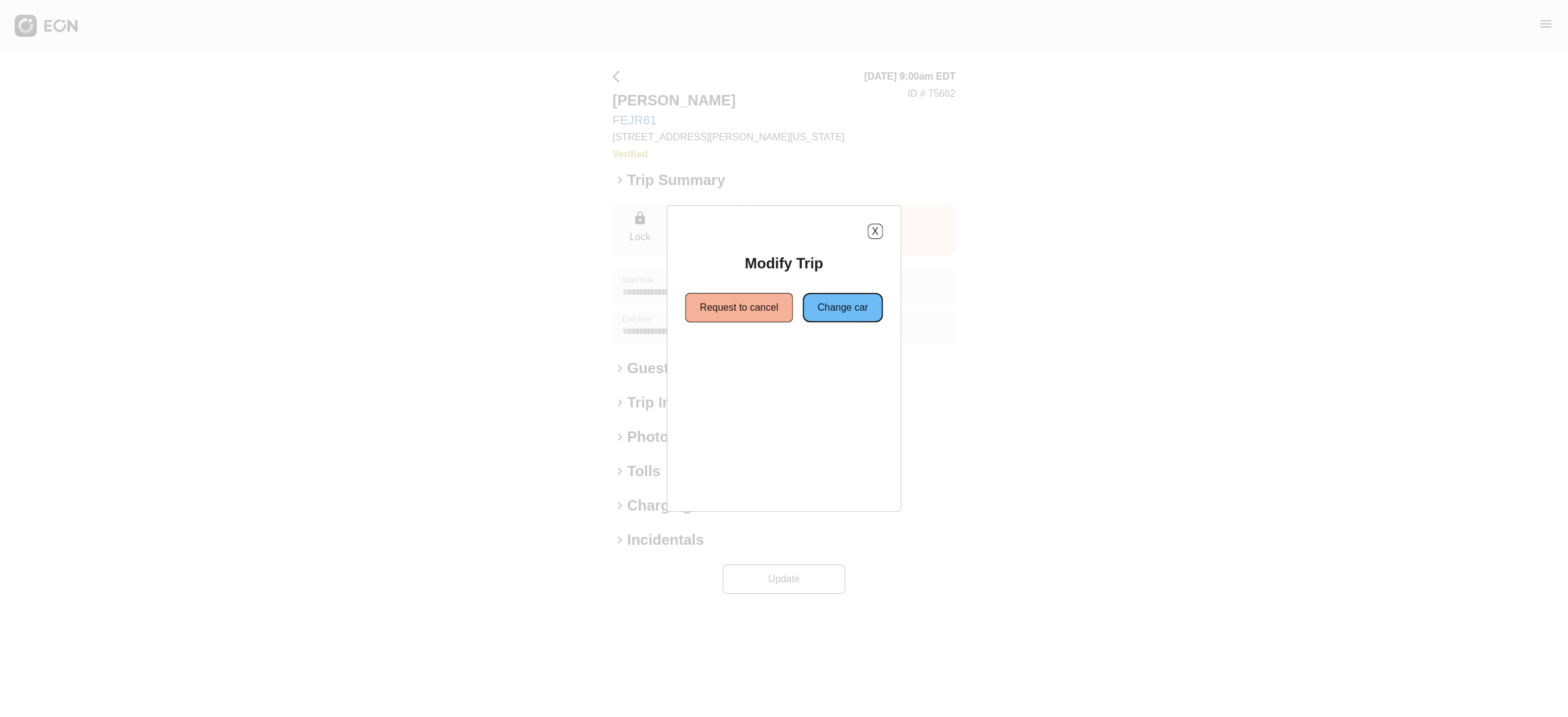
click at [857, 309] on button "Change car" at bounding box center [843, 307] width 80 height 30
click at [740, 348] on button "Same location" at bounding box center [728, 352] width 91 height 30
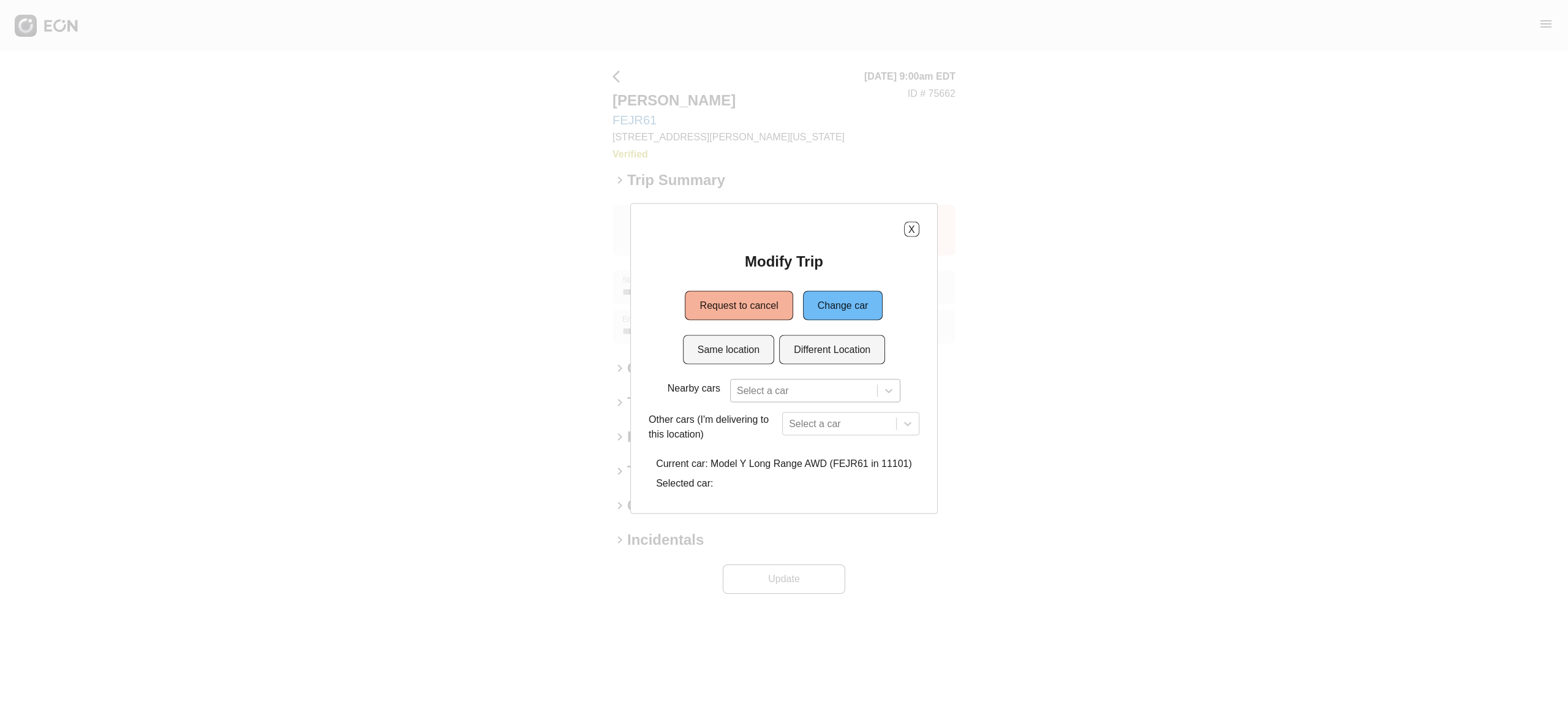
scroll to position [78, 0]
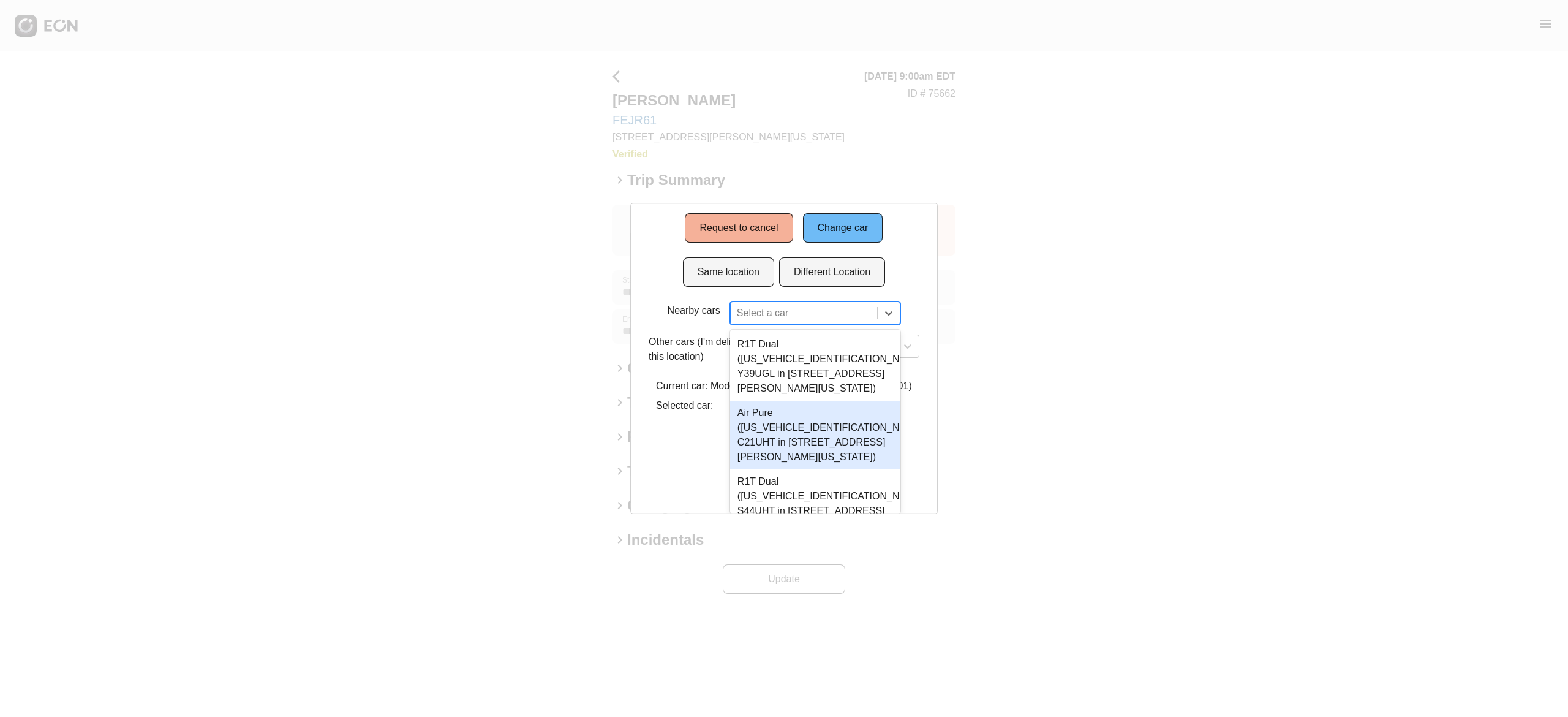
click at [820, 325] on div "7 results available. Use Up and Down to choose options, press Enter to select t…" at bounding box center [815, 313] width 170 height 23
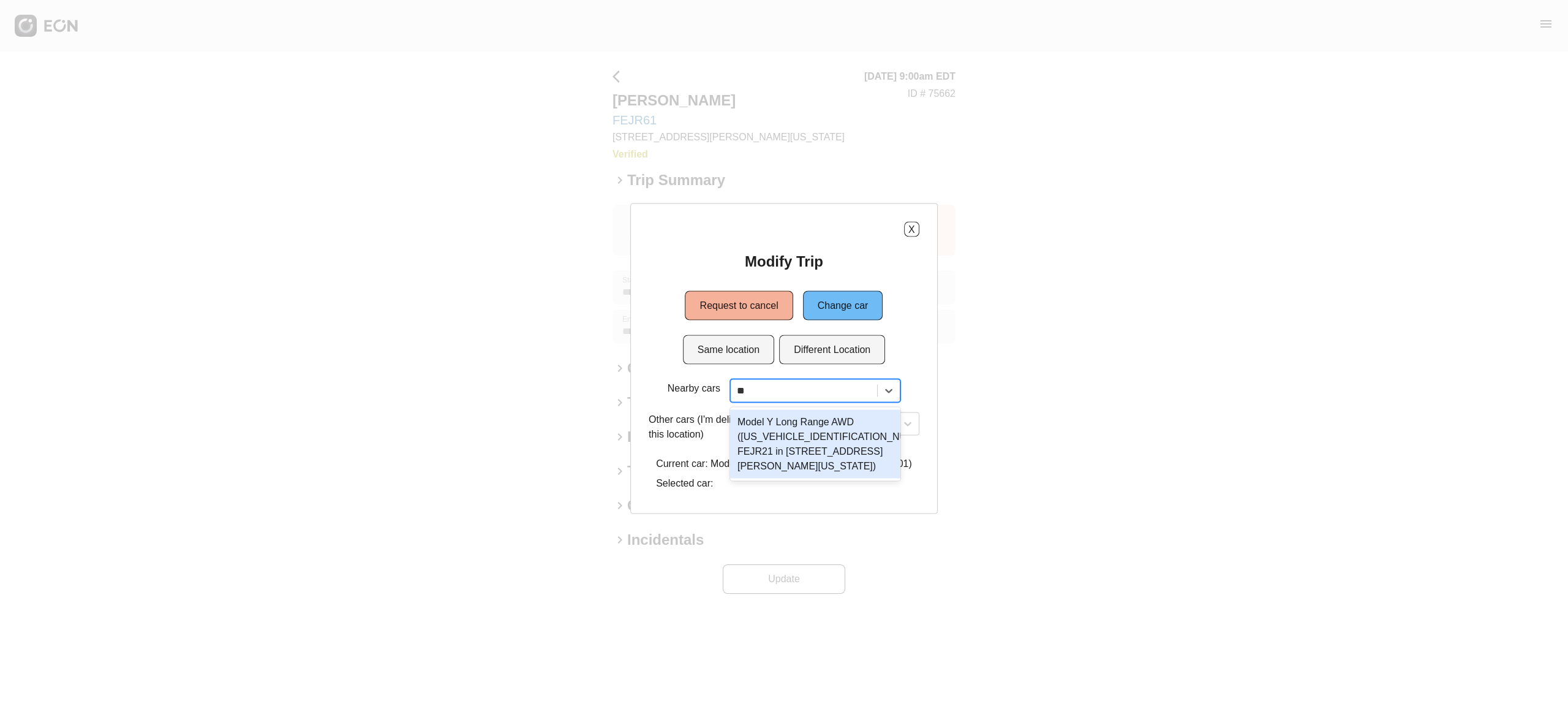
scroll to position [0, 0]
type input "***"
click at [853, 453] on div "Model Y Long Range AWD (7SAYGDEEXNF481302 FEJR21 in 45-50 Davis St, New York Ci…" at bounding box center [815, 444] width 170 height 68
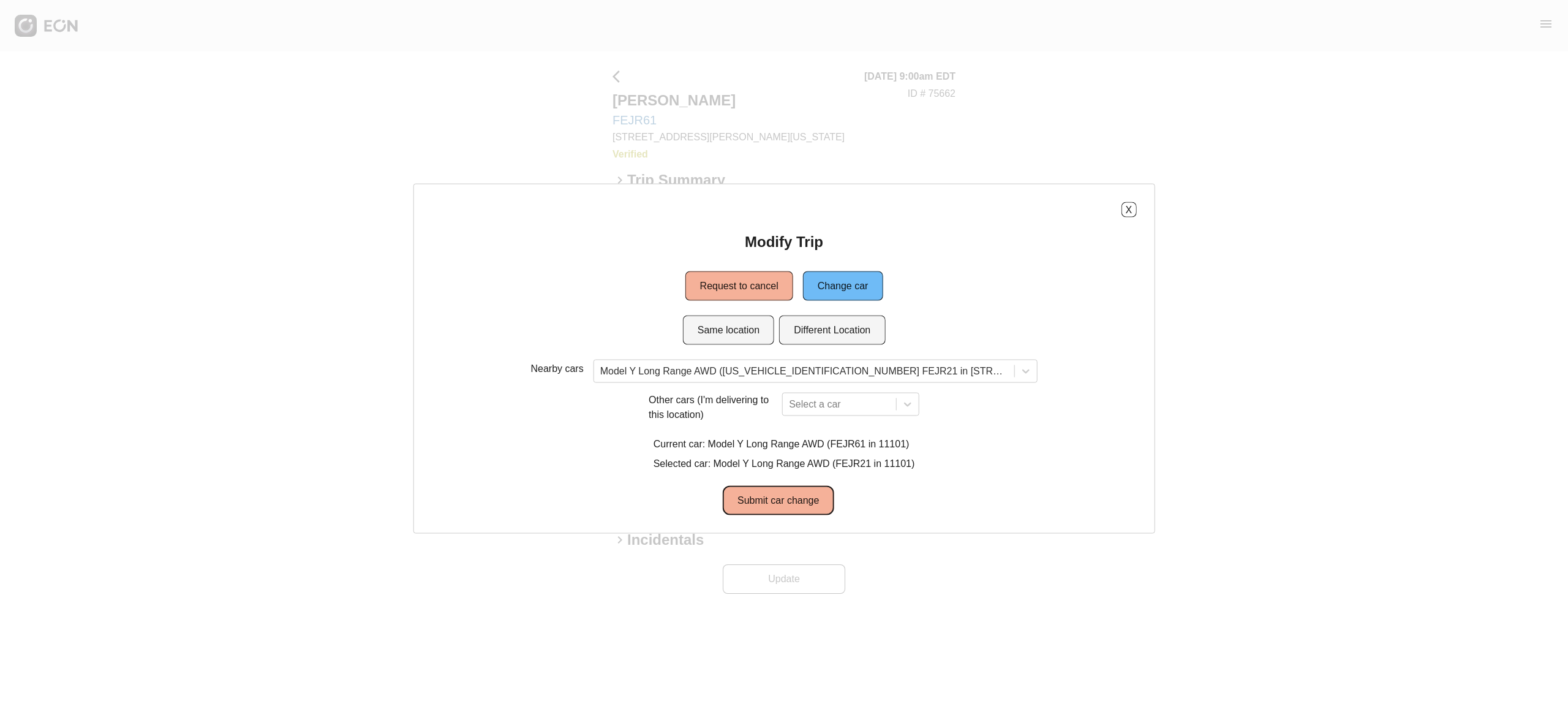
click at [789, 502] on button "Submit car change" at bounding box center [778, 500] width 111 height 30
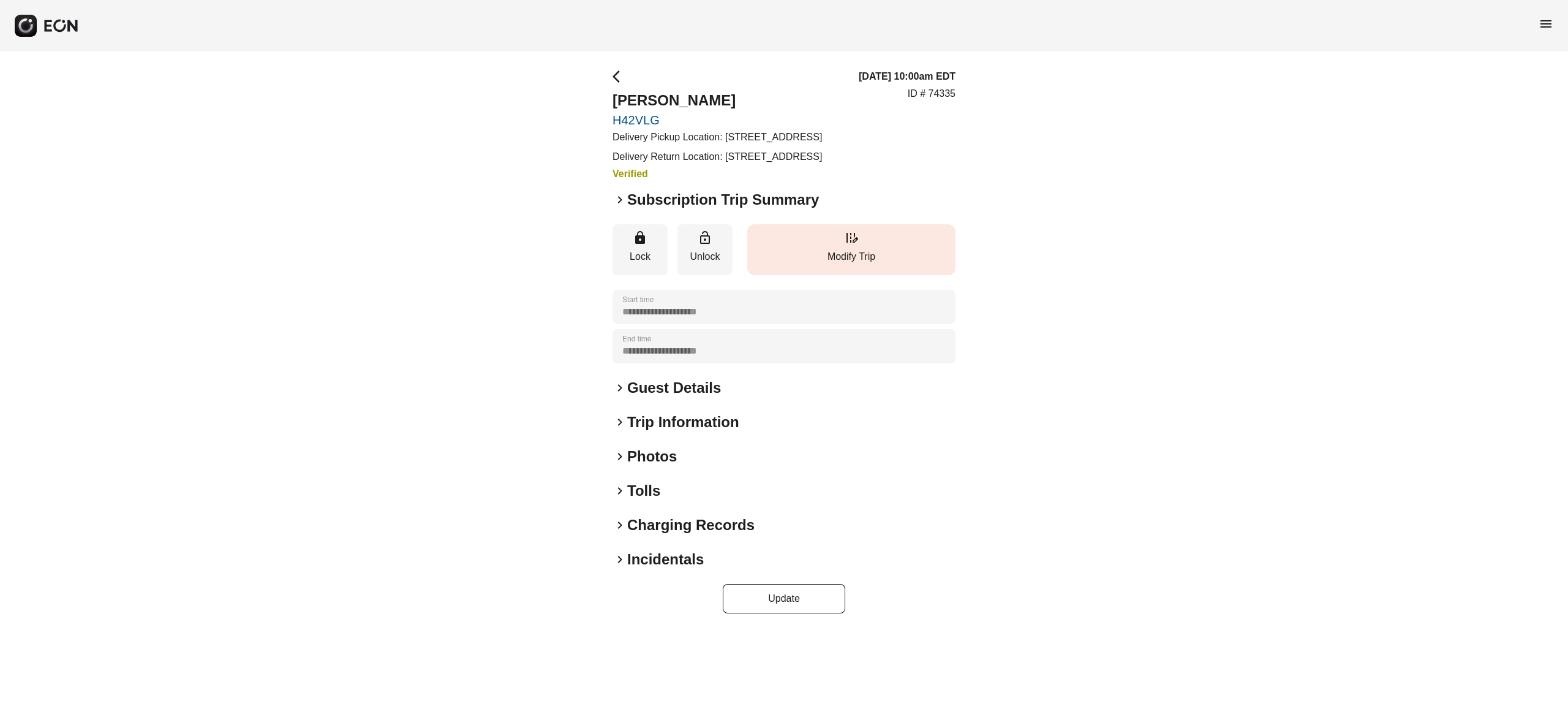
click at [824, 271] on button "edit_road Modify Trip" at bounding box center [851, 250] width 208 height 51
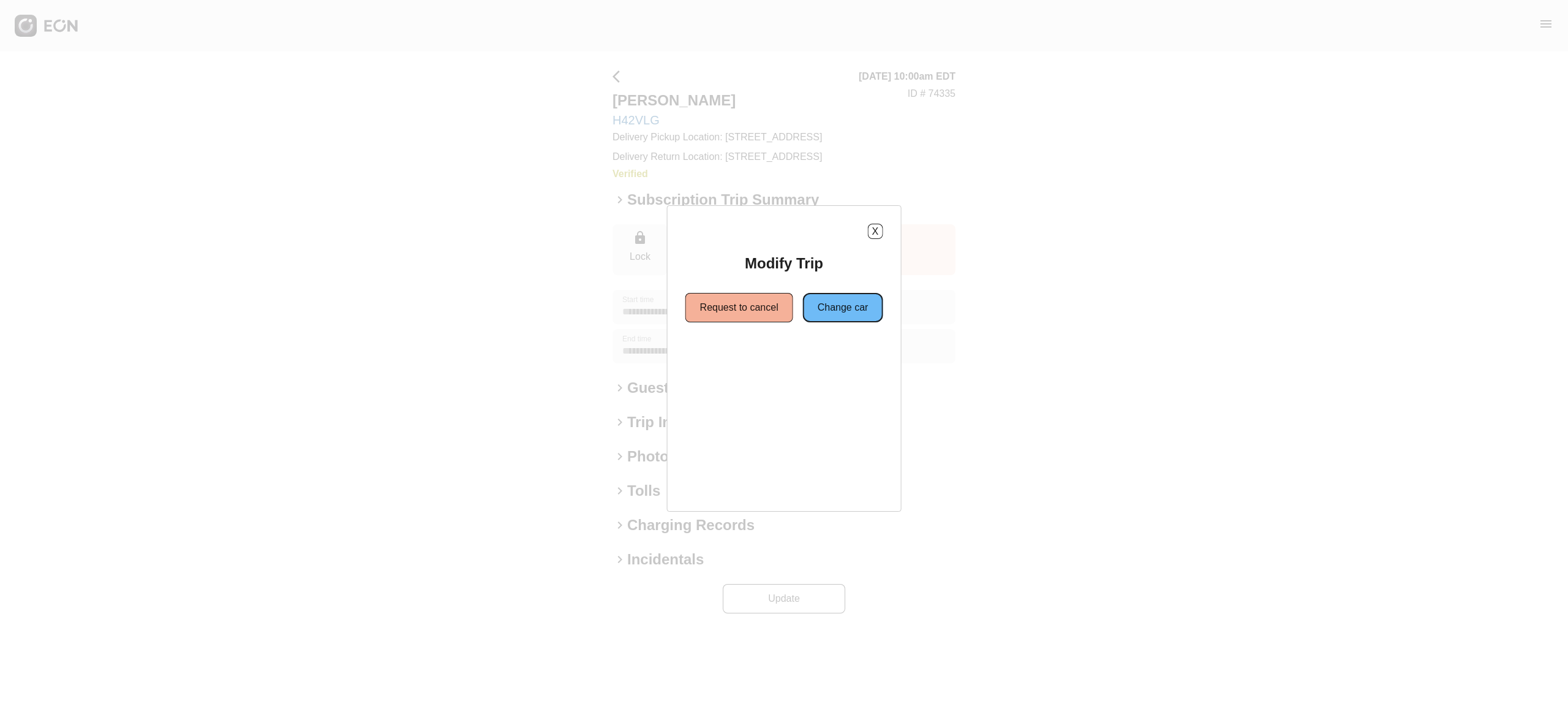
click at [828, 314] on button "Change car" at bounding box center [843, 307] width 80 height 30
click at [719, 359] on button "Same location" at bounding box center [728, 352] width 91 height 30
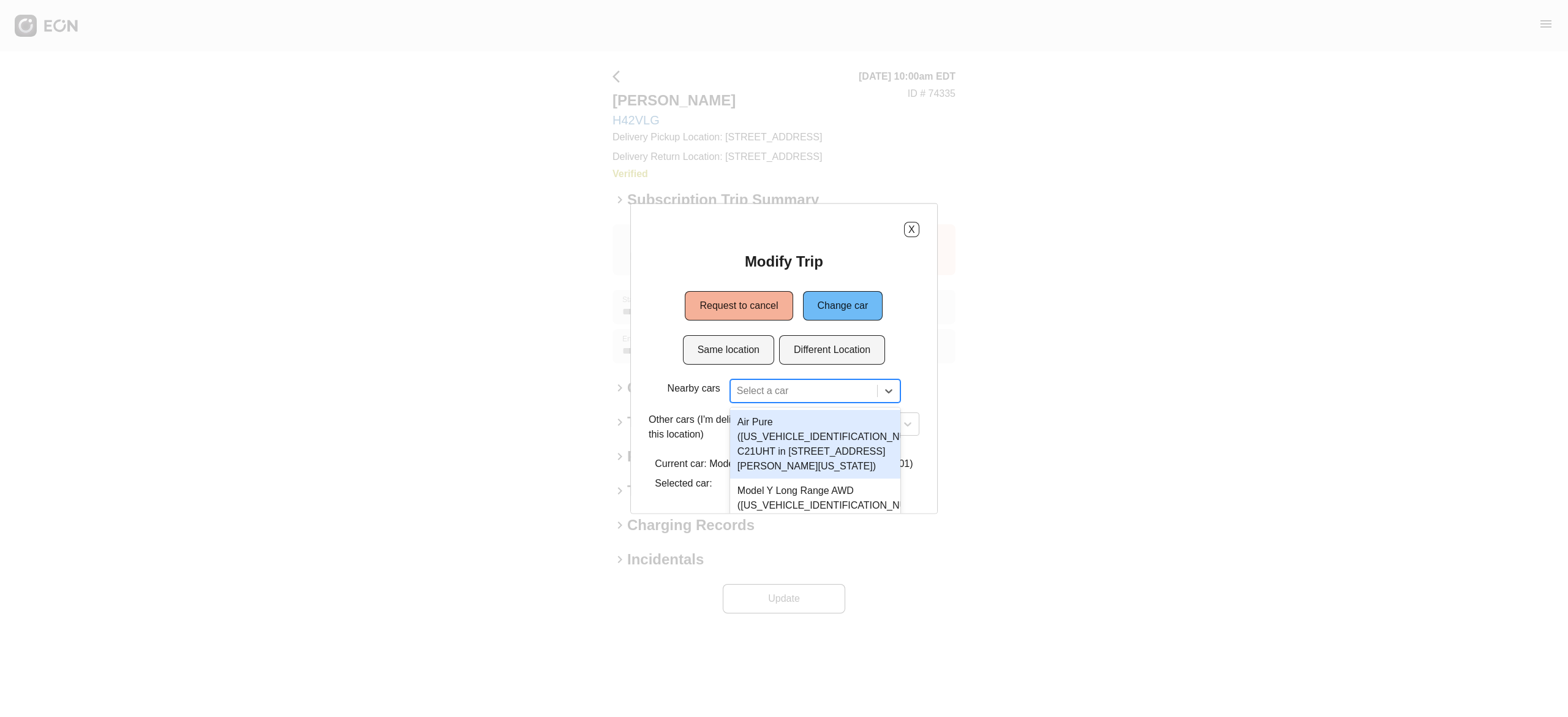
scroll to position [22, 0]
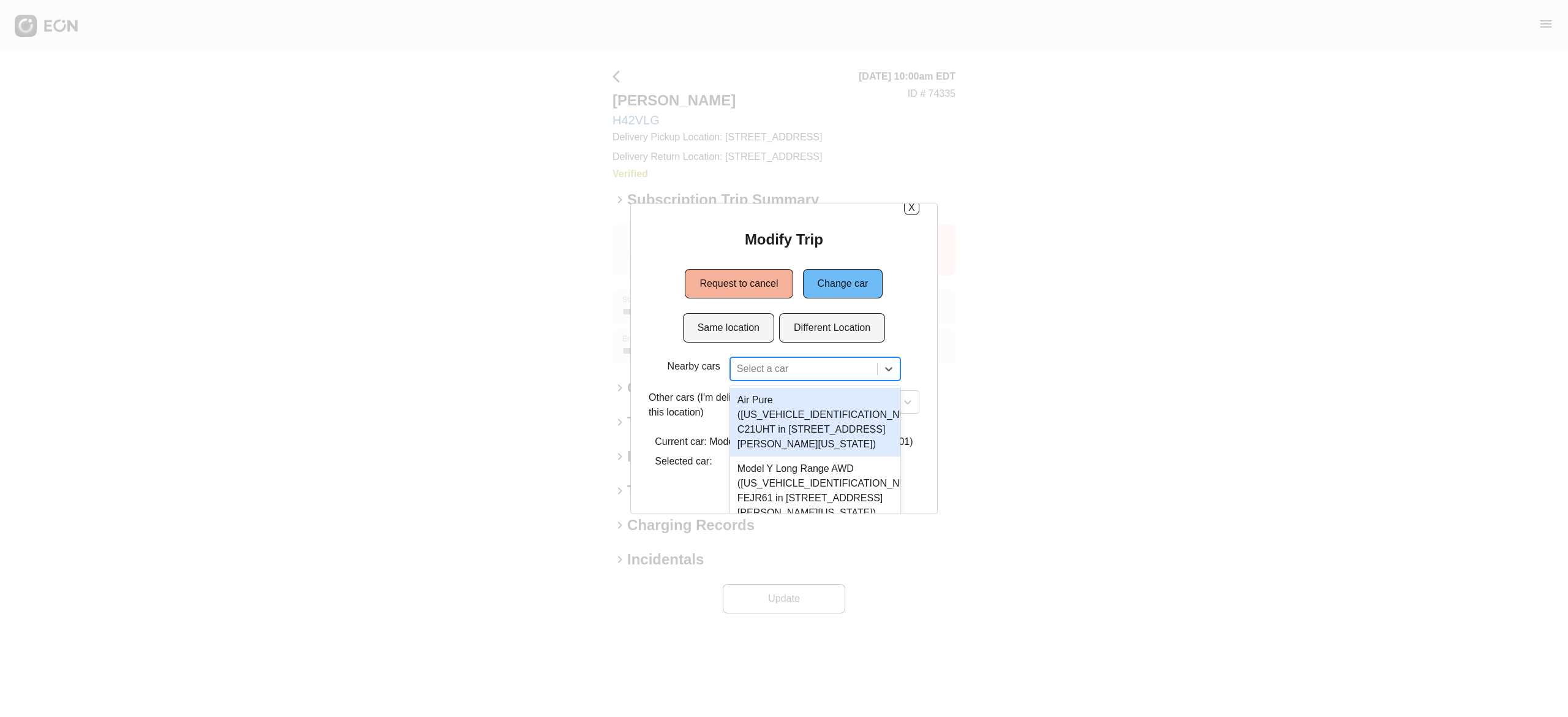
click at [780, 381] on div "2 results available. Use Up and Down to choose options, press Enter to select t…" at bounding box center [815, 369] width 170 height 23
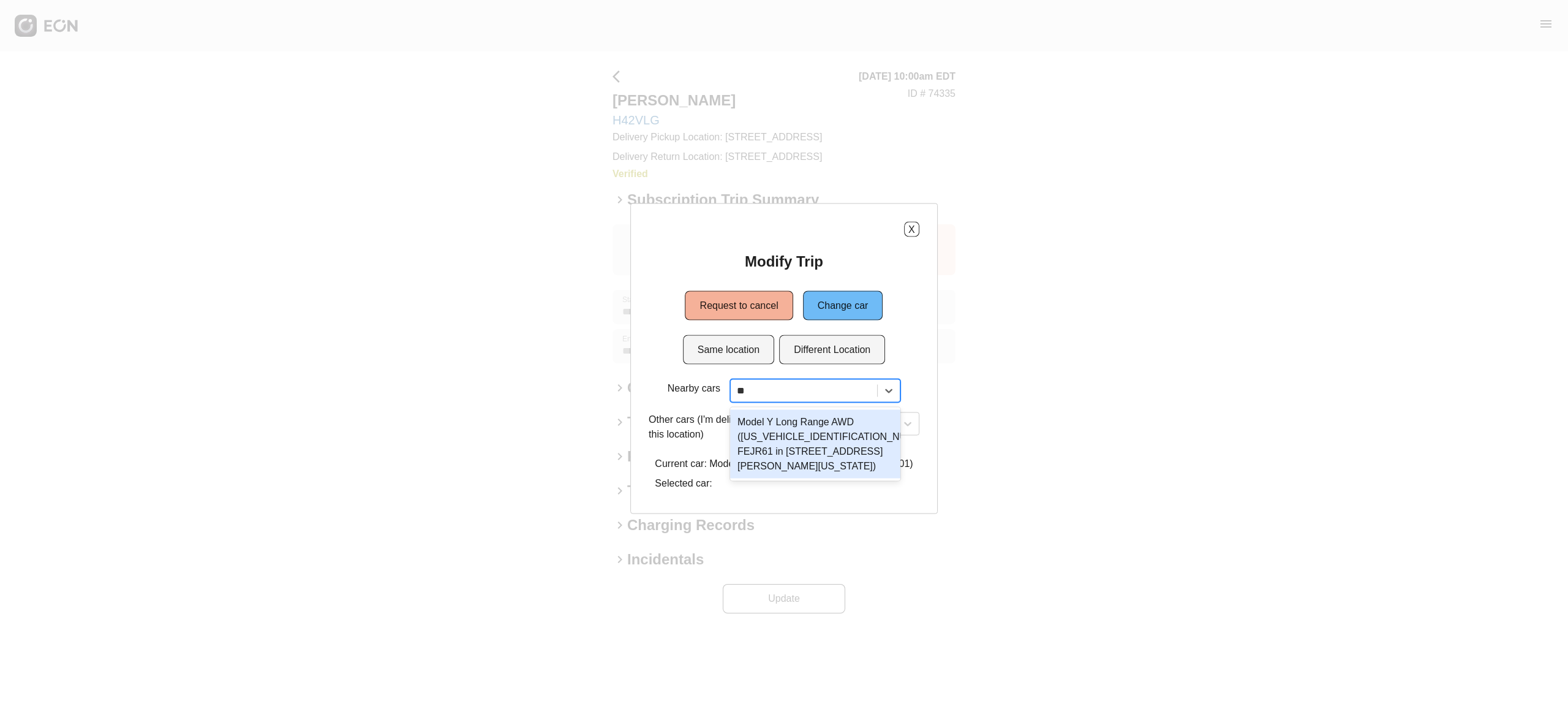
type input "***"
click at [833, 448] on div "Model Y Long Range AWD ([US_VEHICLE_IDENTIFICATION_NUMBER] FEJR61 in [STREET_AD…" at bounding box center [815, 444] width 170 height 68
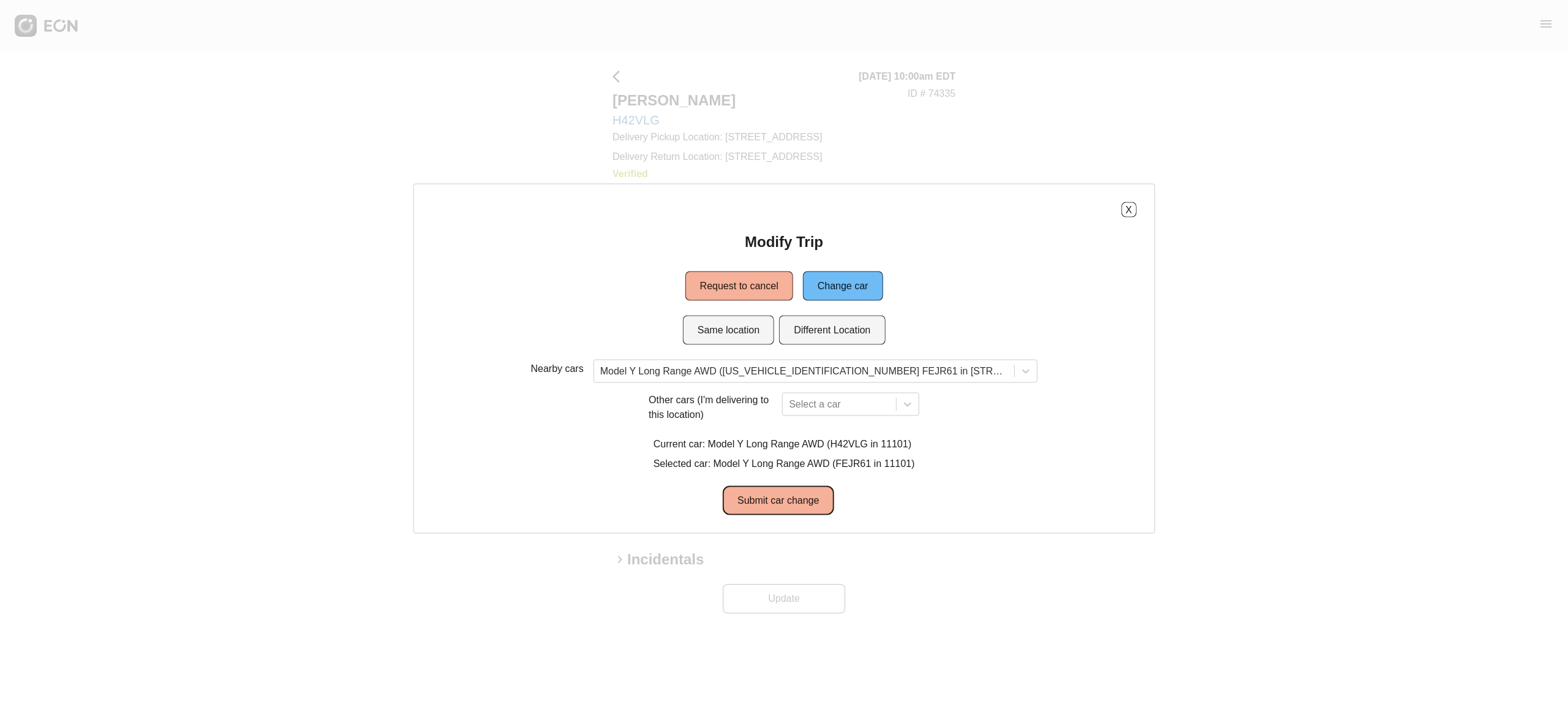
click at [801, 491] on button "Submit car change" at bounding box center [778, 500] width 111 height 30
